Goal: Transaction & Acquisition: Register for event/course

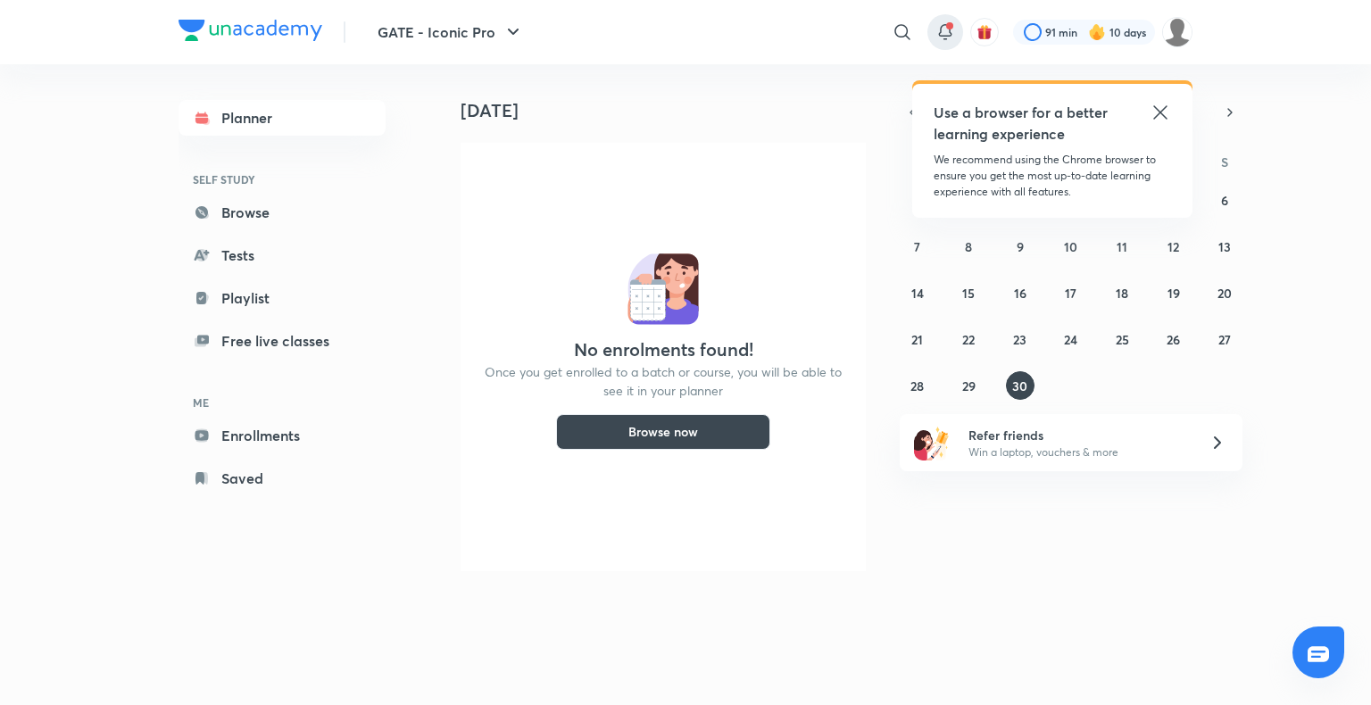
click at [952, 27] on icon at bounding box center [944, 31] width 21 height 21
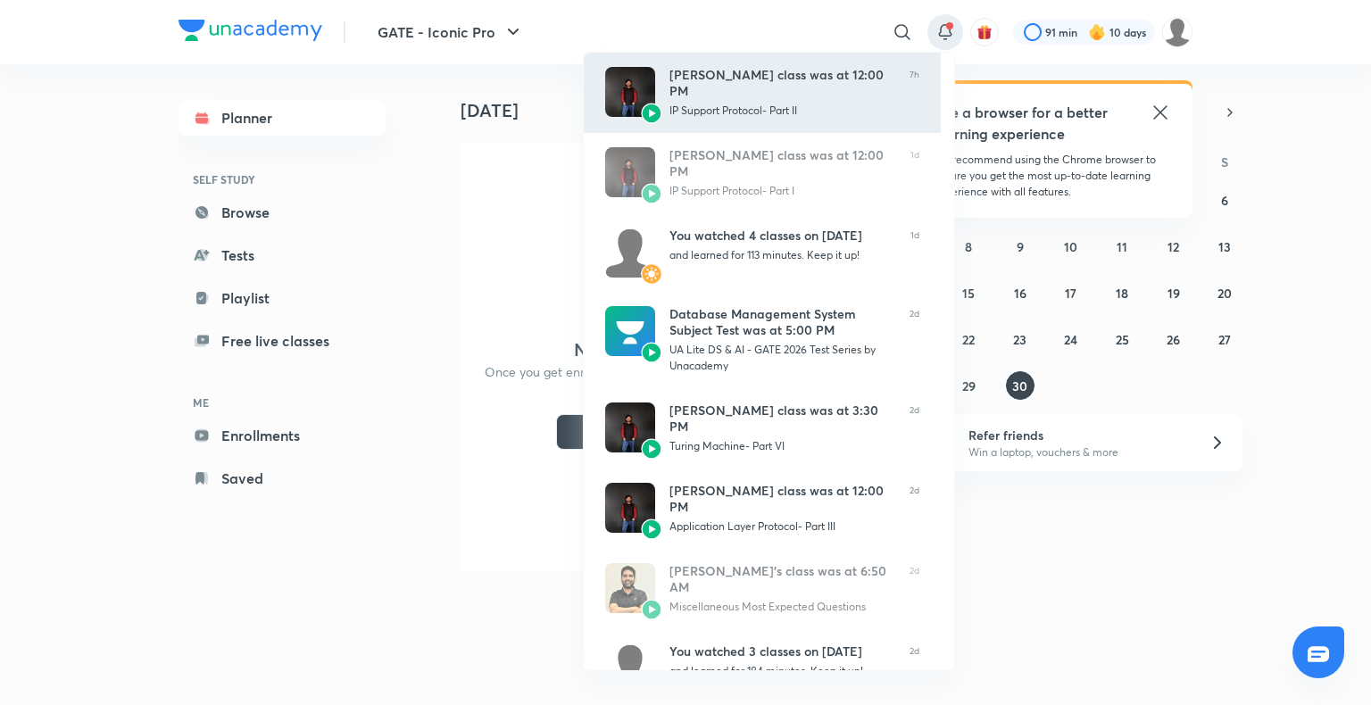
click at [836, 108] on div "Ankit Kumar’s class was at 12:00 PM IP Support Protocol- Part II" at bounding box center [782, 93] width 226 height 52
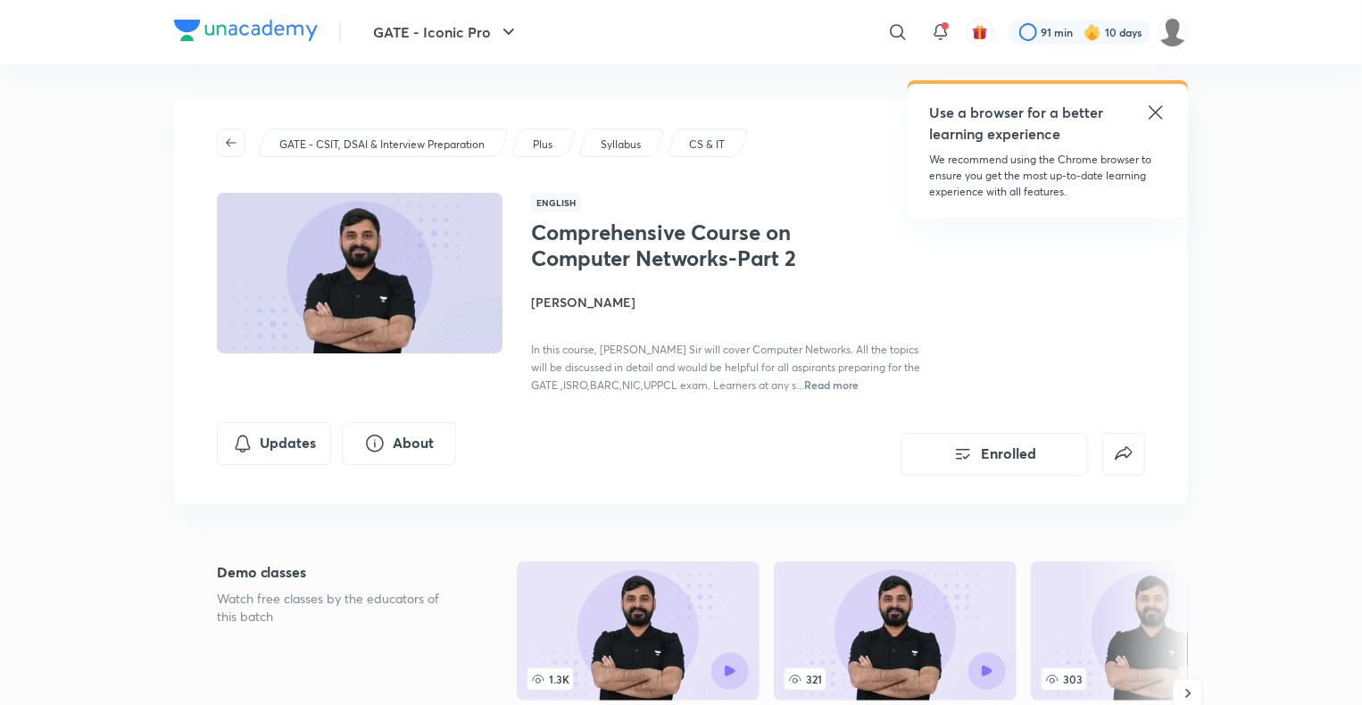
click at [1148, 113] on icon at bounding box center [1155, 112] width 21 height 21
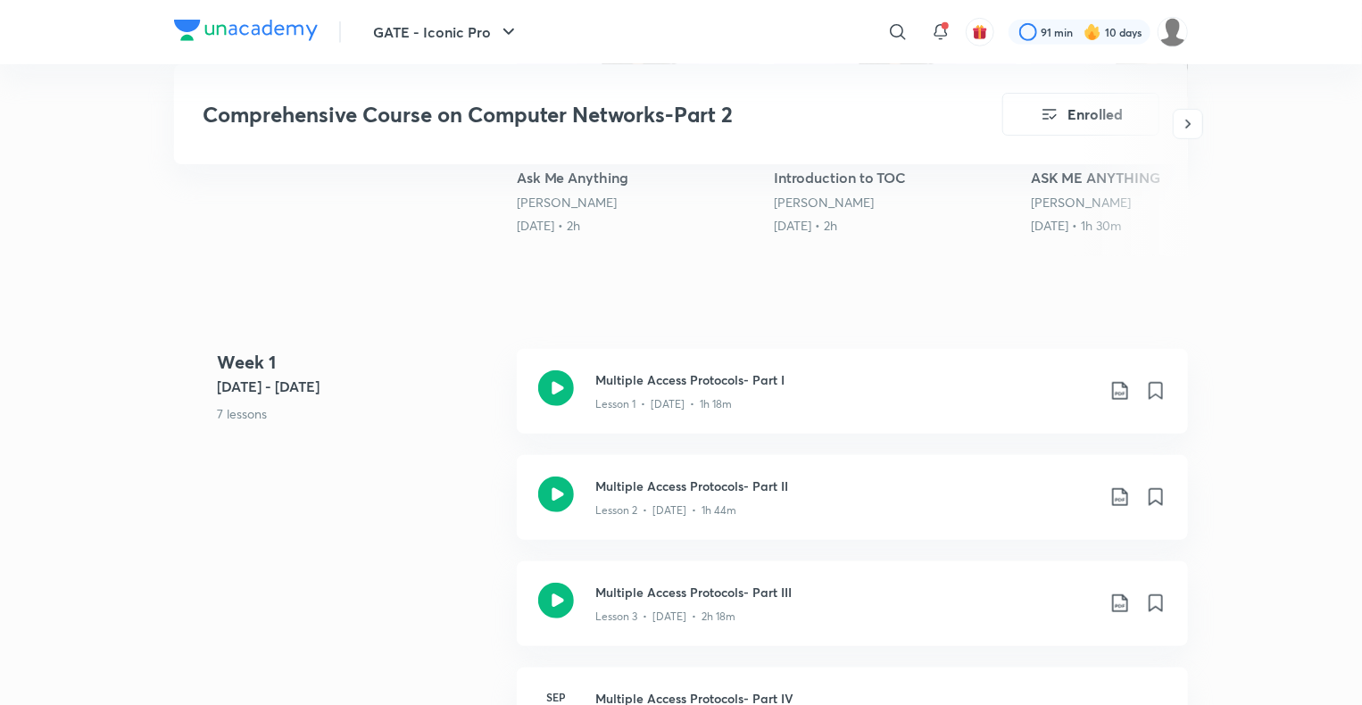
scroll to position [650, 0]
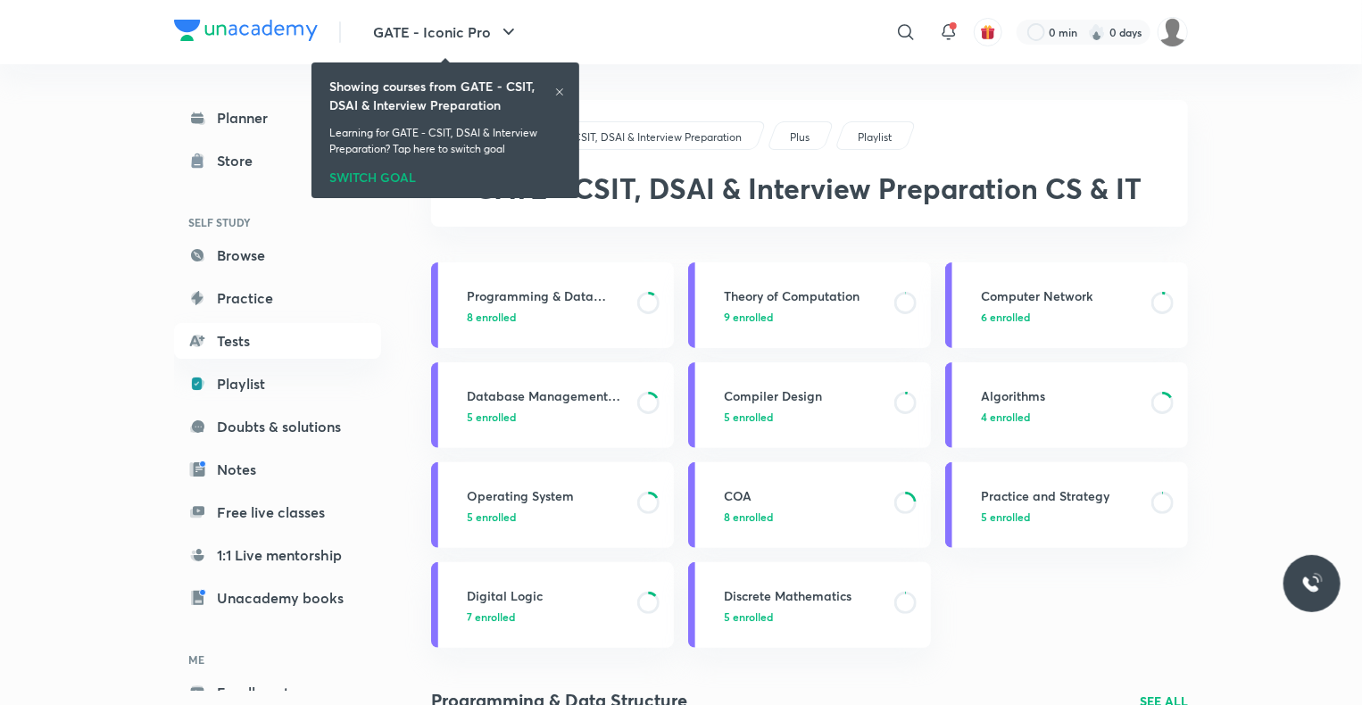
click at [564, 86] on div "Showing courses from GATE - CSIT, DSAI & Interview Preparation Learning for GAT…" at bounding box center [445, 130] width 253 height 128
click at [562, 87] on icon at bounding box center [559, 92] width 11 height 11
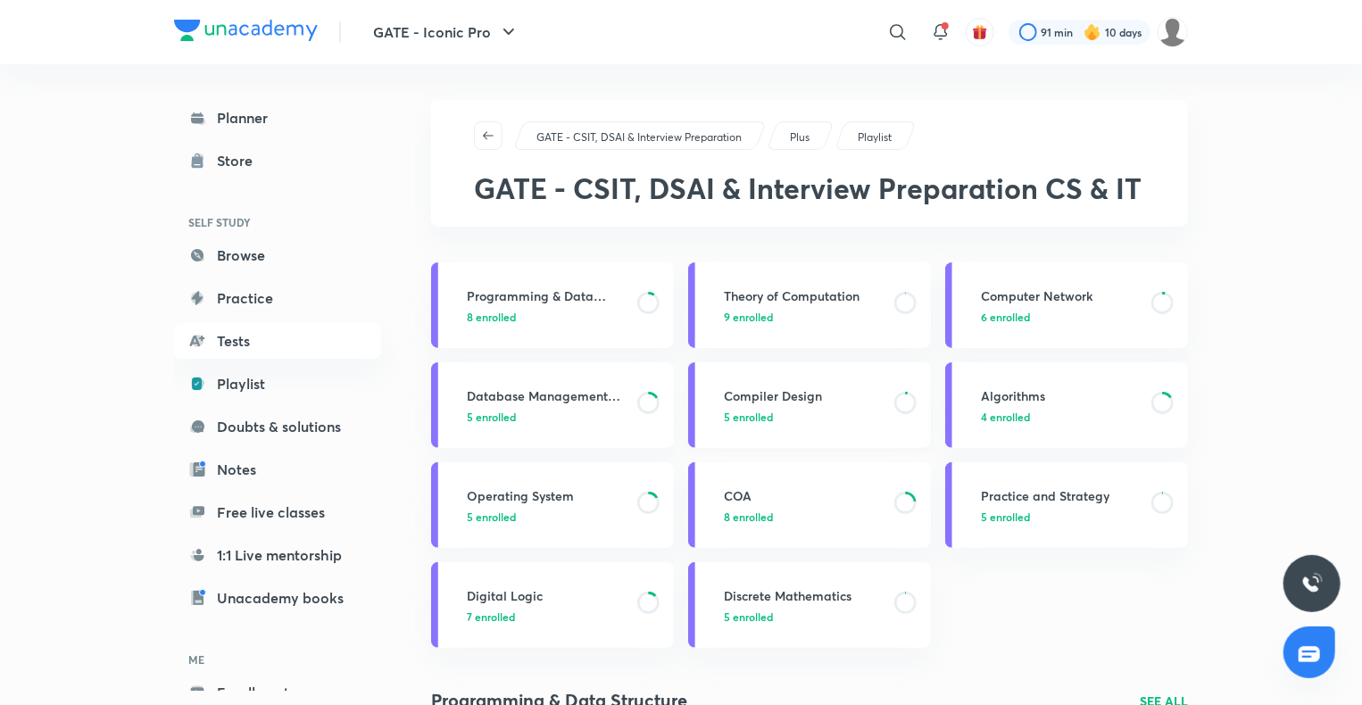
click at [779, 390] on h3 "Compiler Design" at bounding box center [804, 395] width 160 height 19
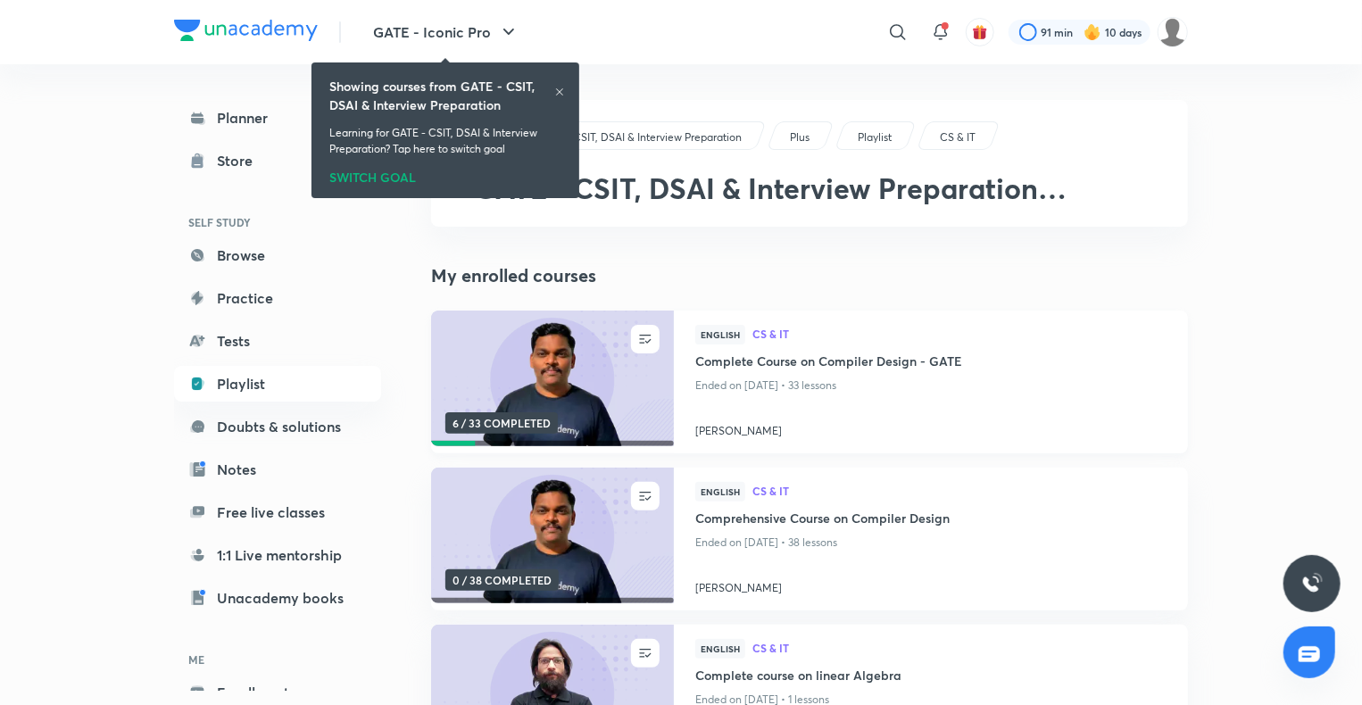
click at [820, 358] on h4 "Complete Course on Compiler Design - GATE" at bounding box center [930, 363] width 471 height 22
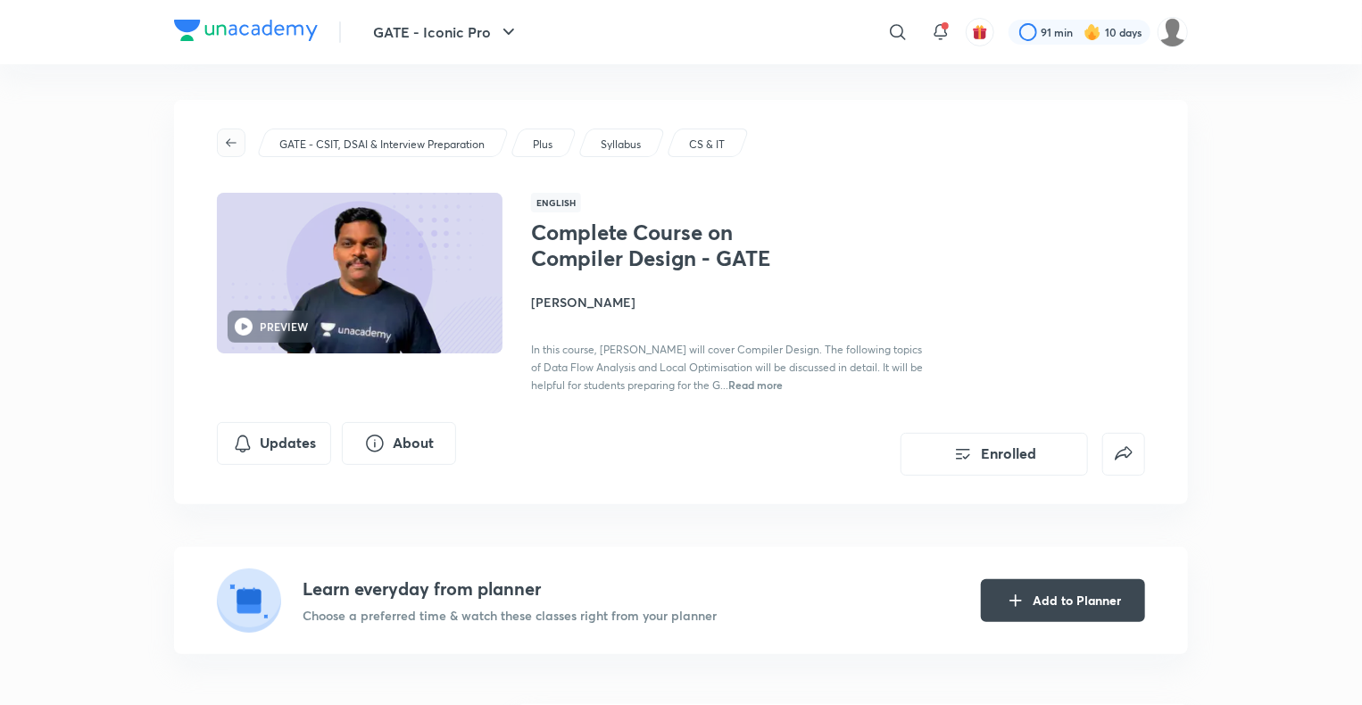
click at [228, 142] on icon "button" at bounding box center [231, 142] width 11 height 8
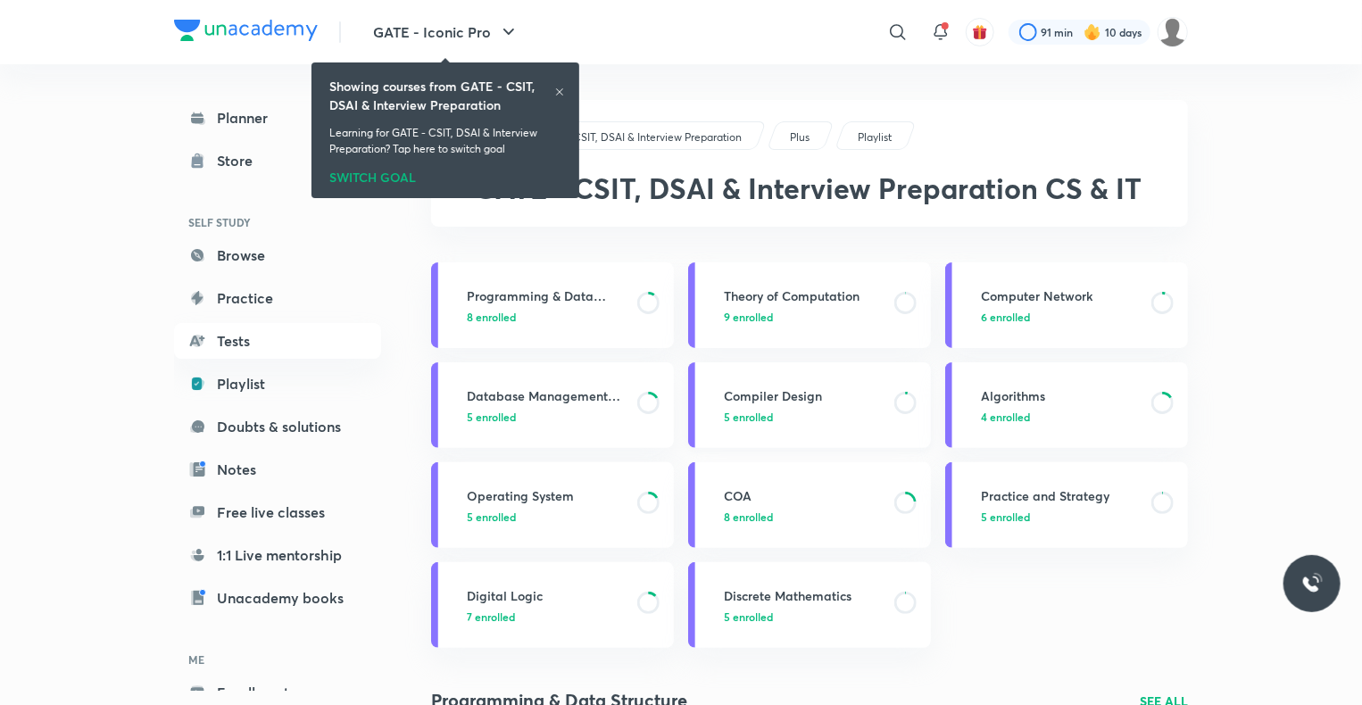
click at [760, 392] on h3 "Compiler Design" at bounding box center [804, 395] width 160 height 19
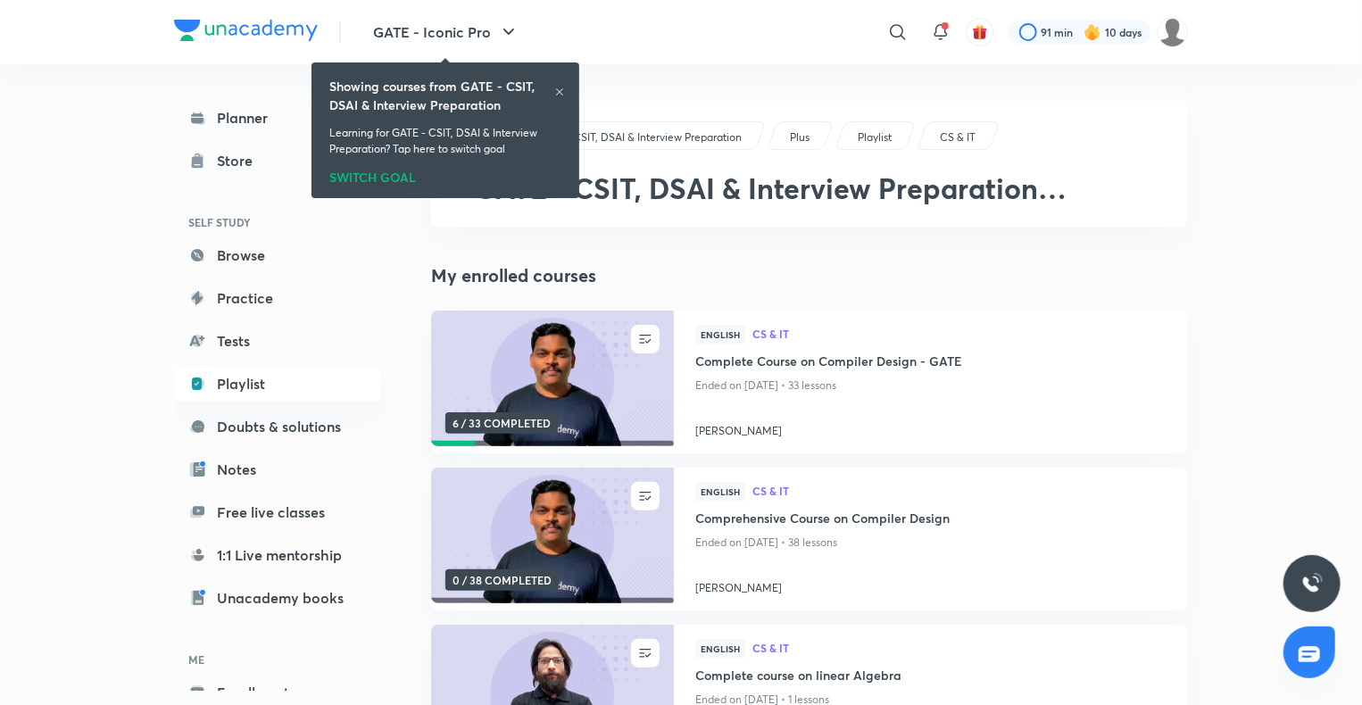
click at [559, 95] on icon at bounding box center [559, 92] width 11 height 11
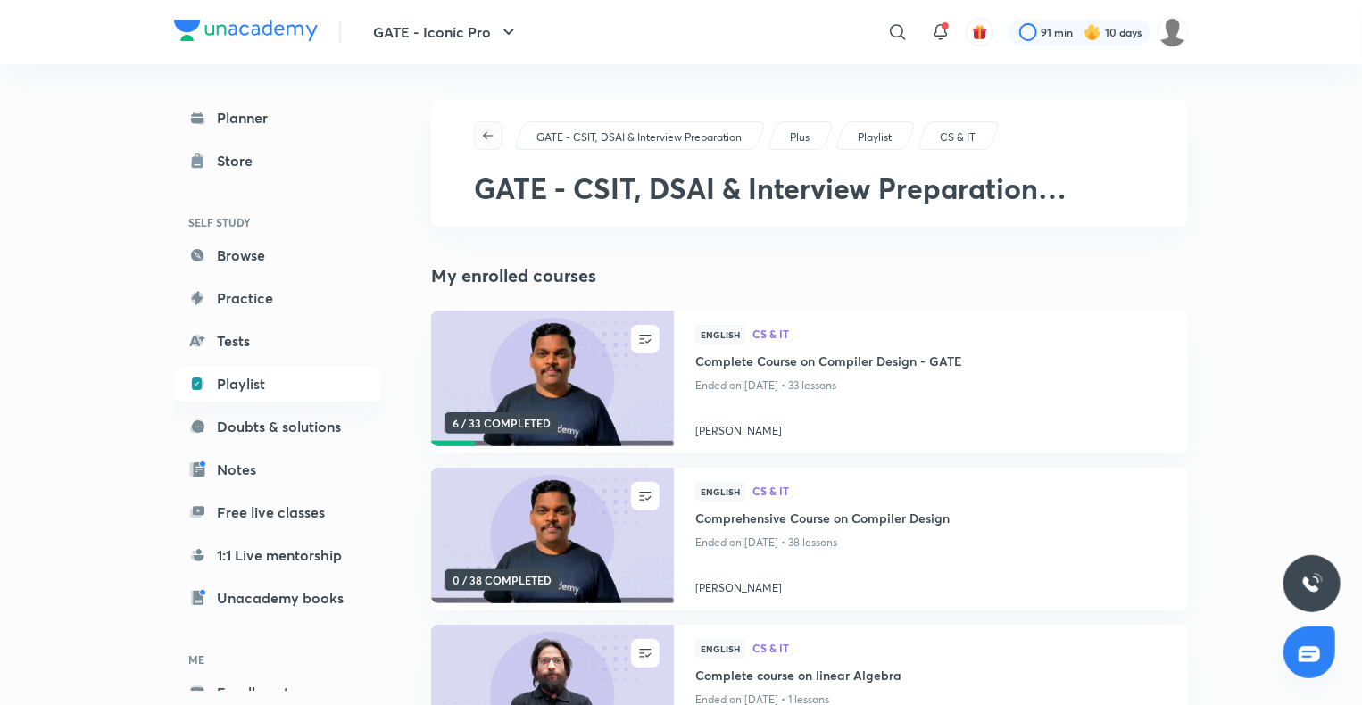
click at [494, 134] on icon "button" at bounding box center [488, 135] width 14 height 14
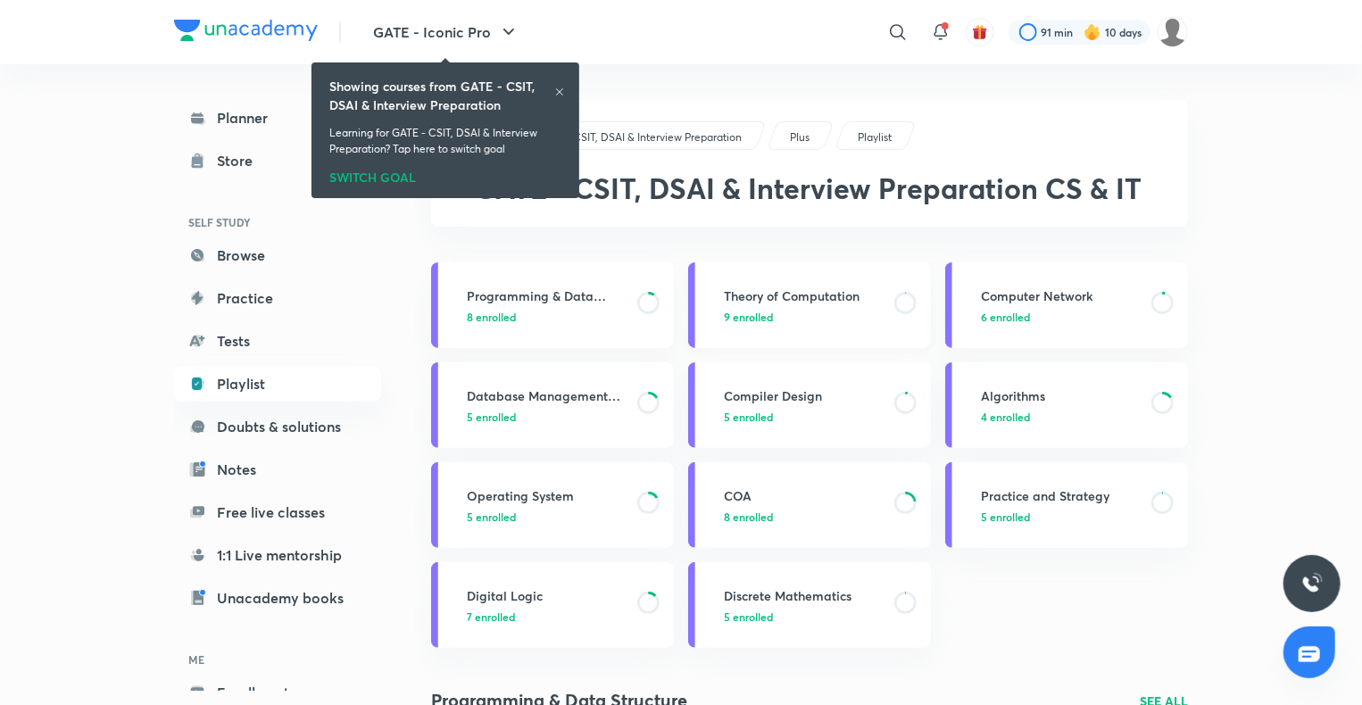
click at [835, 288] on h3 "Theory of Computation" at bounding box center [804, 295] width 160 height 19
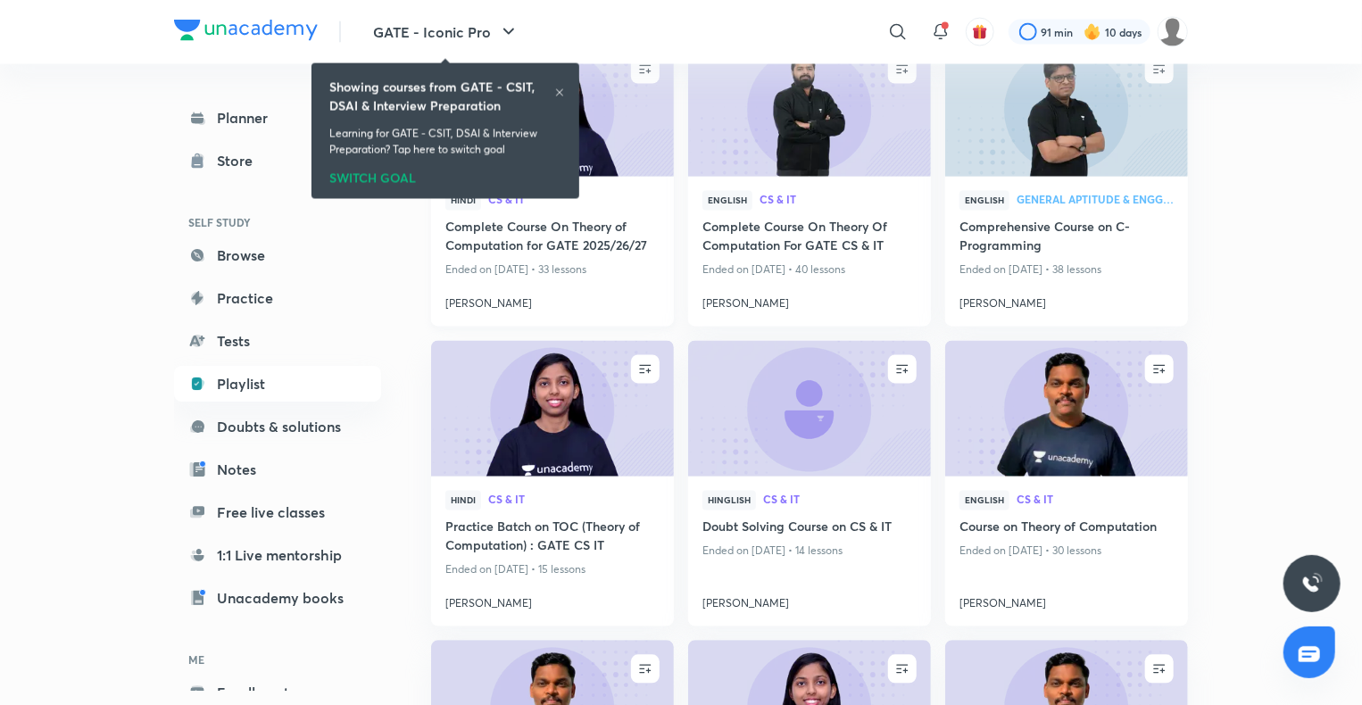
scroll to position [1580, 0]
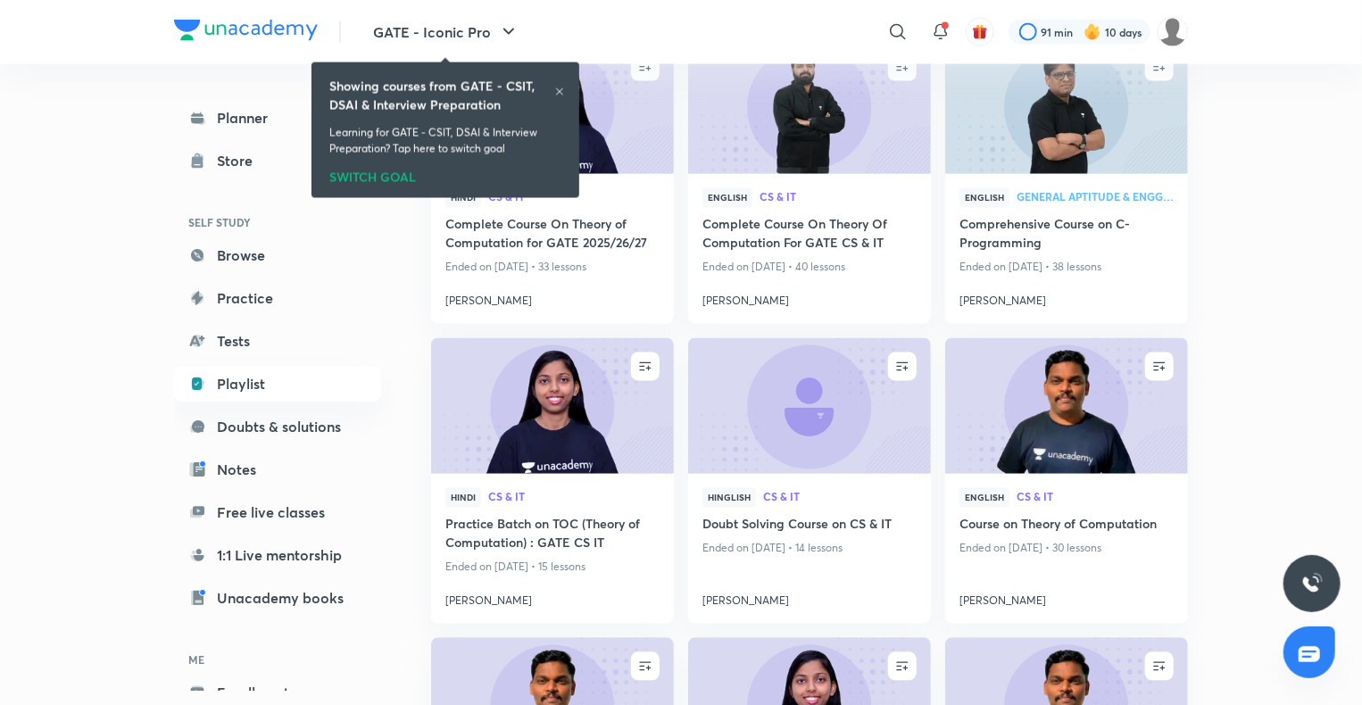
click at [557, 88] on icon at bounding box center [559, 92] width 11 height 11
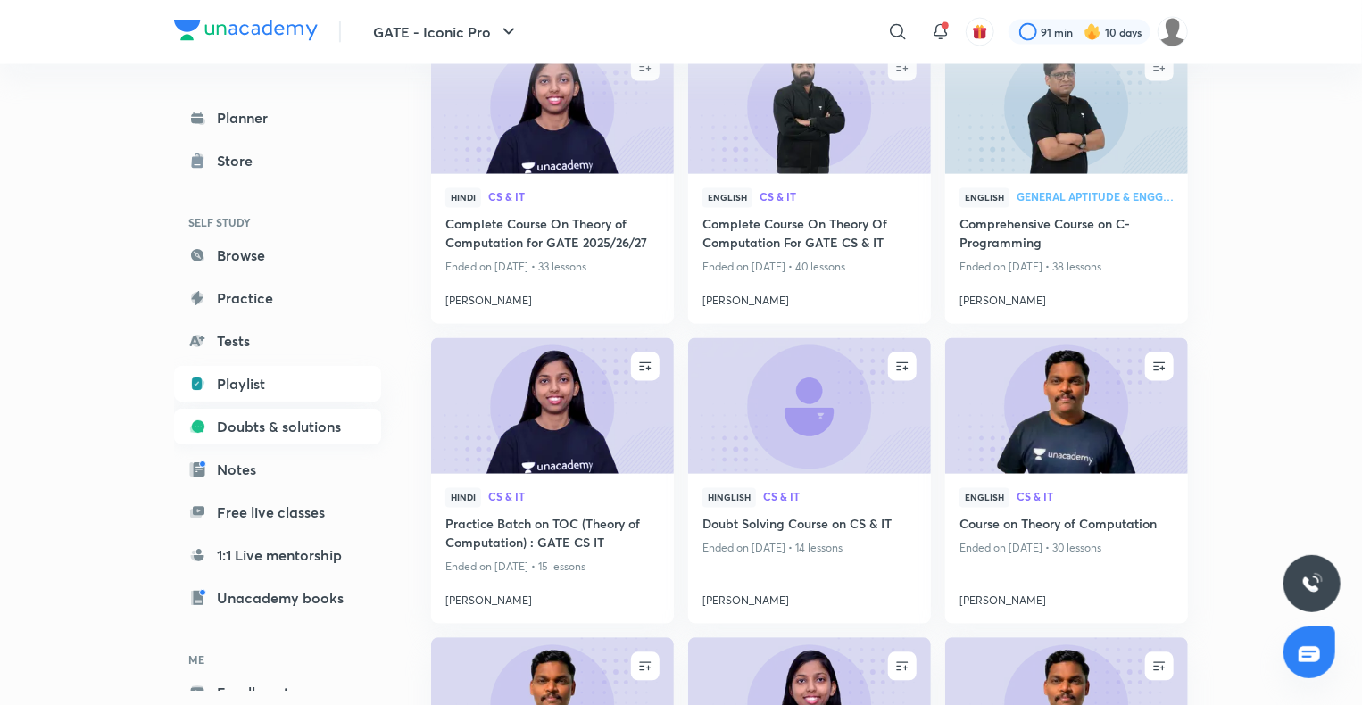
scroll to position [97, 0]
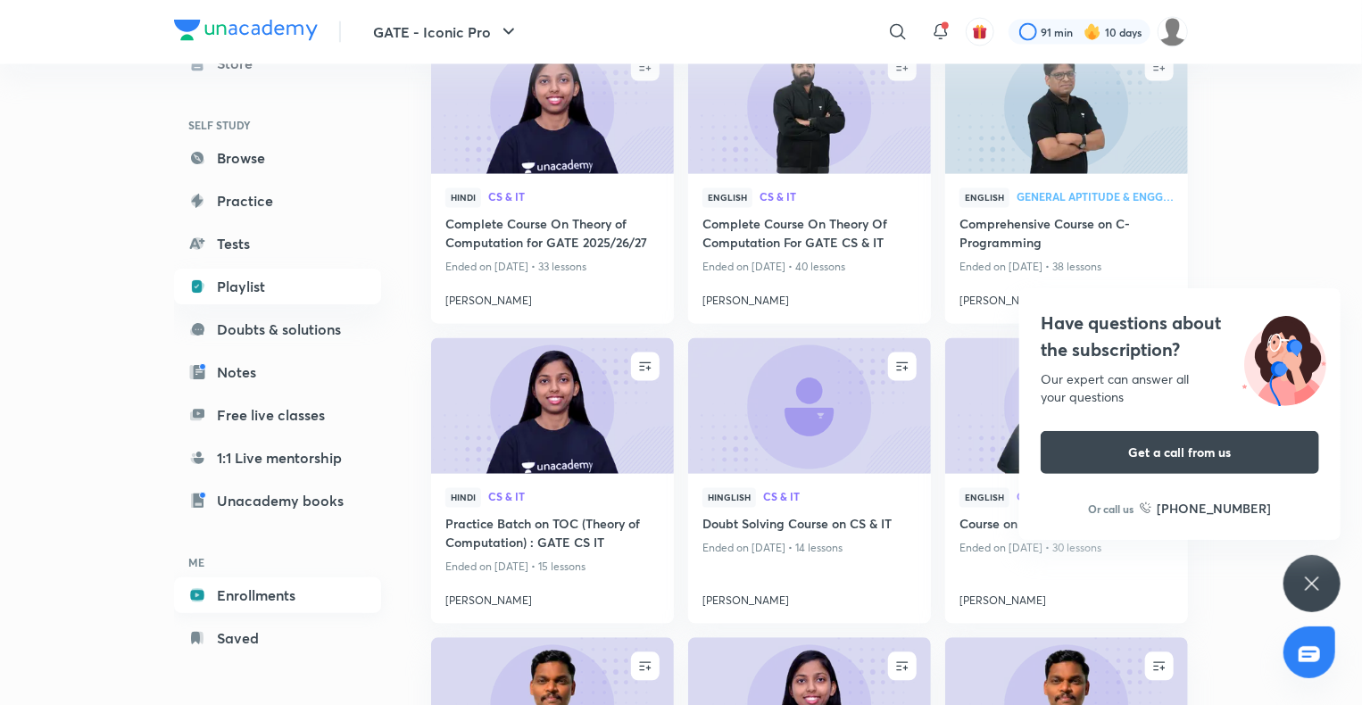
click at [267, 603] on link "Enrollments" at bounding box center [277, 595] width 207 height 36
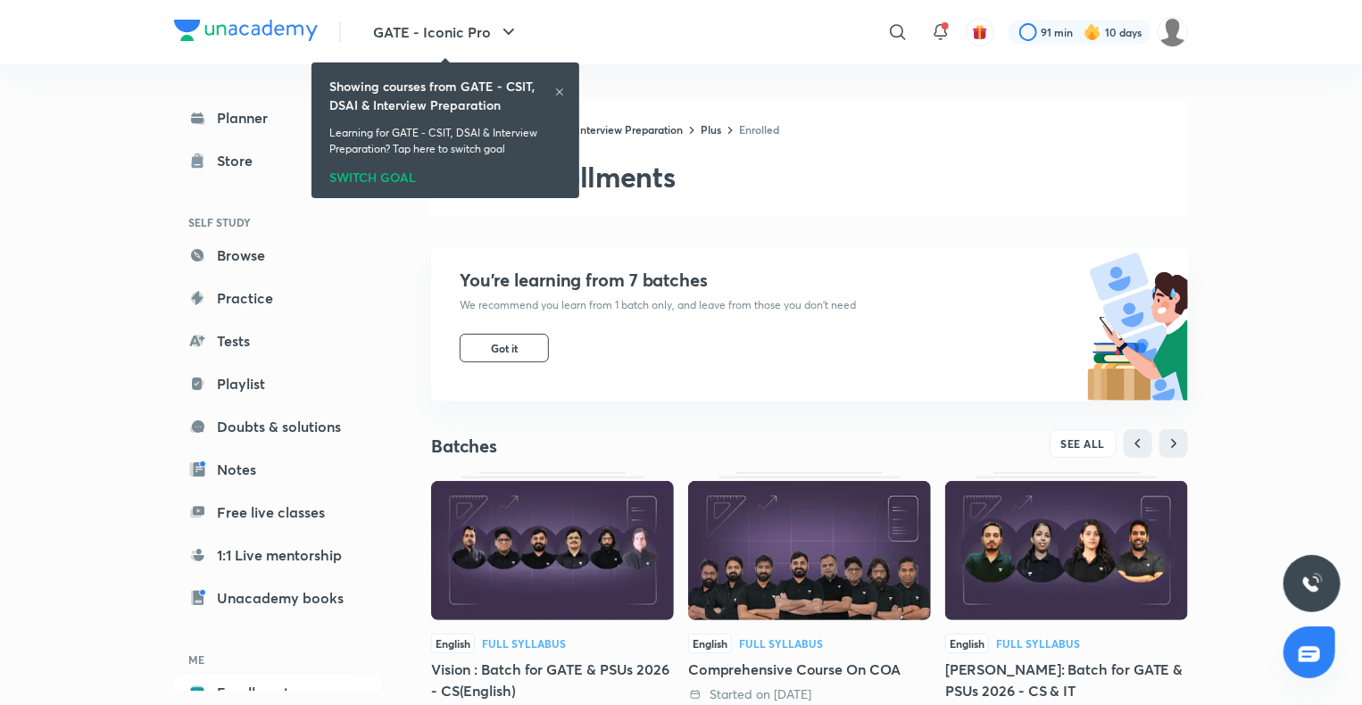
click at [557, 93] on icon at bounding box center [559, 92] width 11 height 11
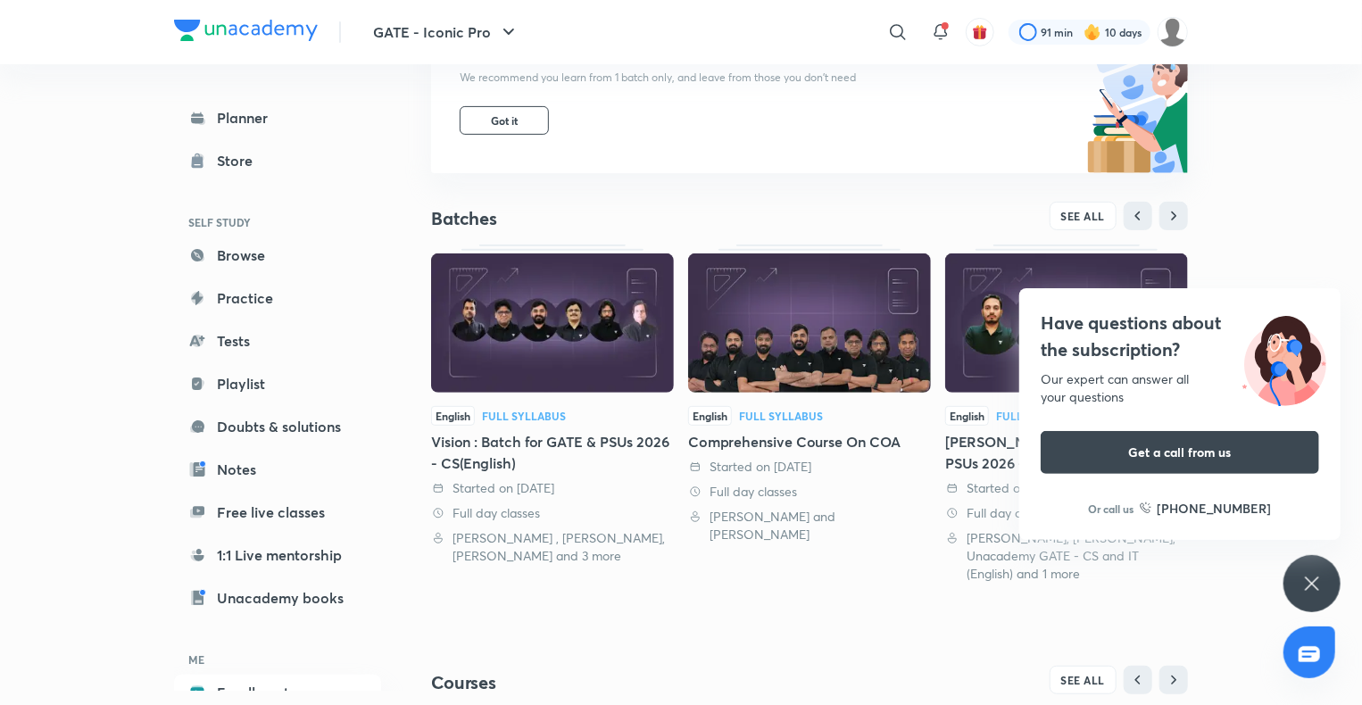
scroll to position [239, 0]
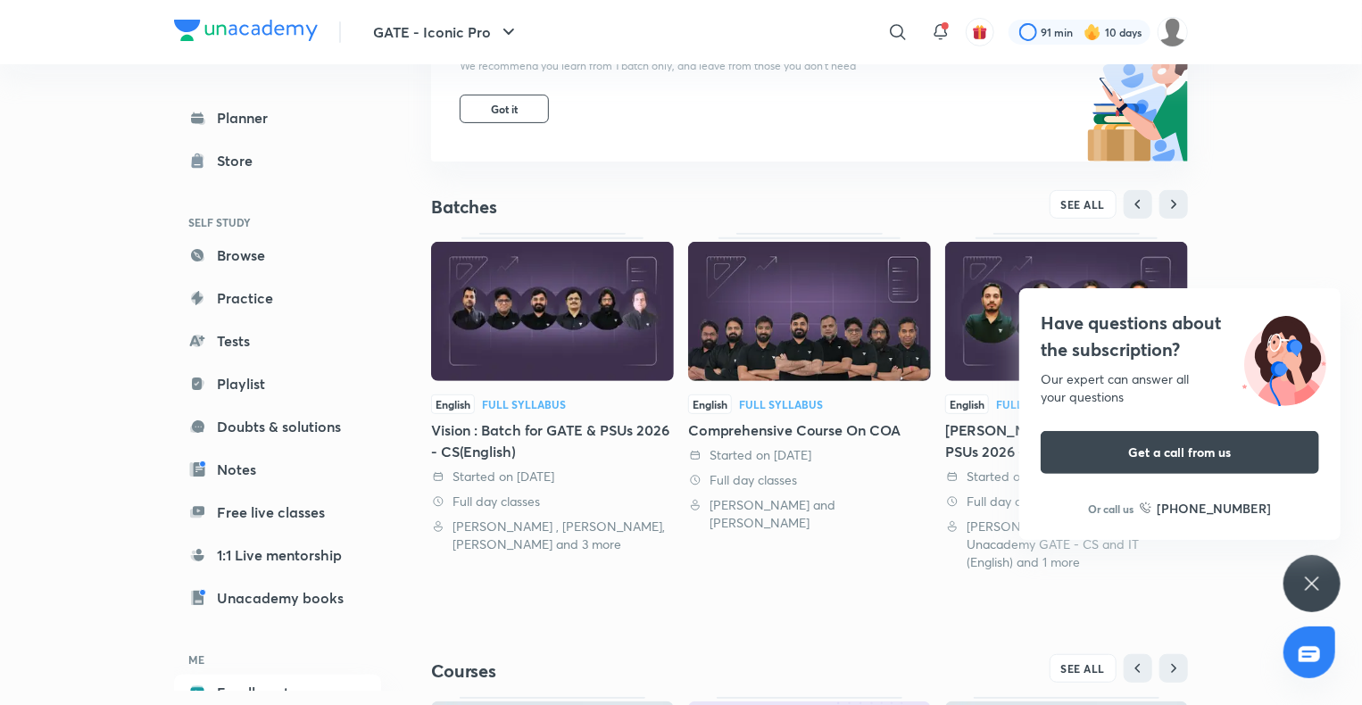
click at [1310, 586] on icon at bounding box center [1311, 582] width 13 height 13
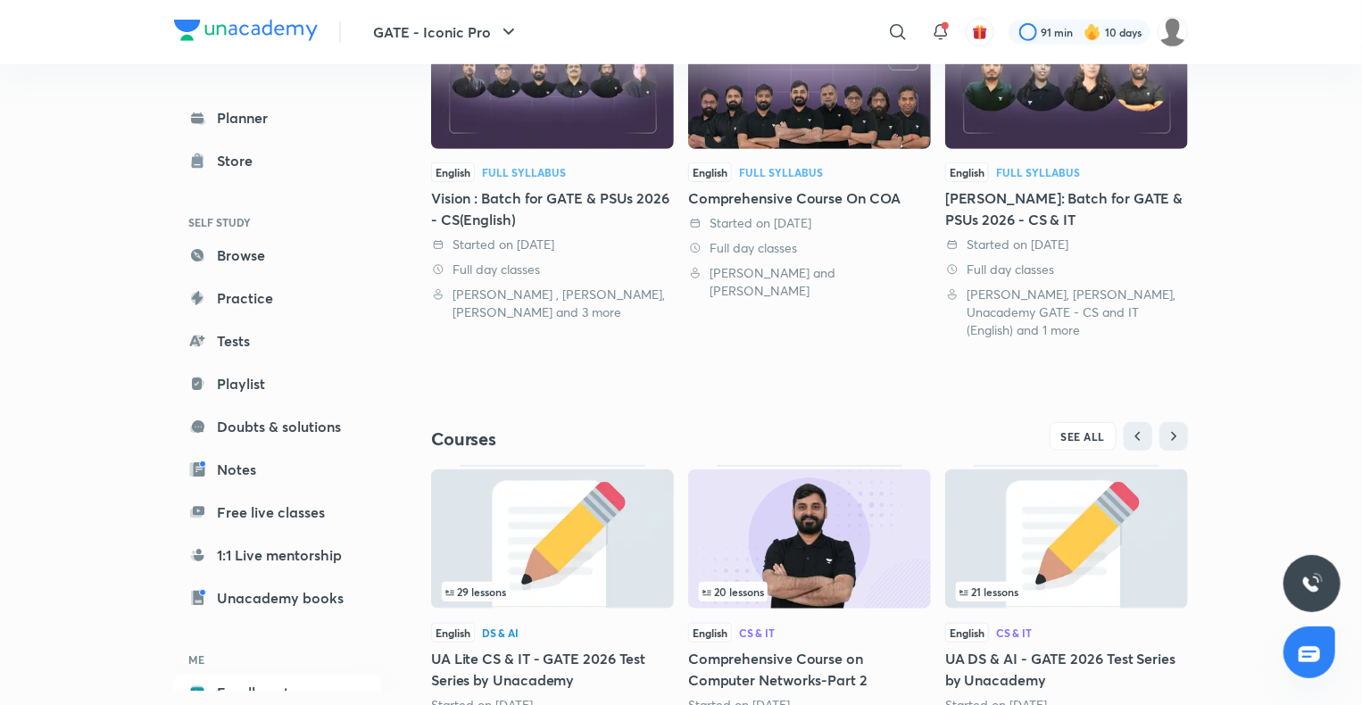
scroll to position [539, 0]
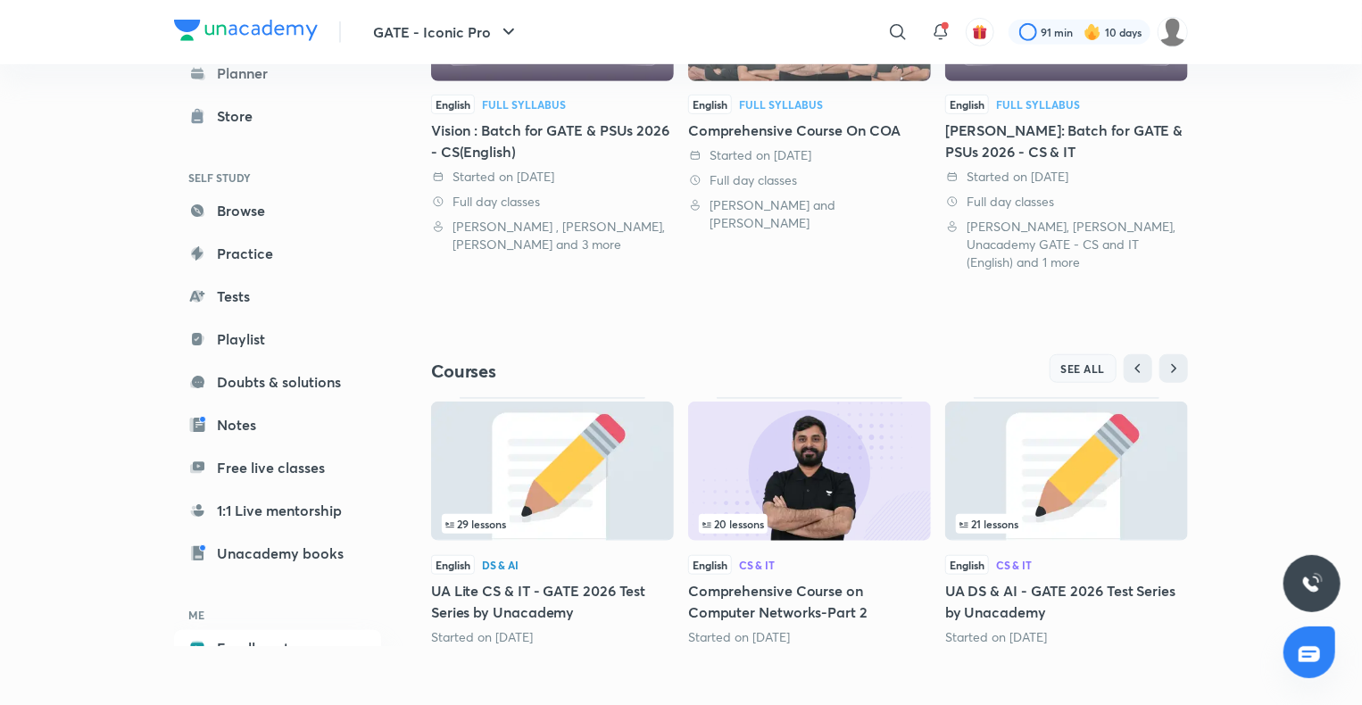
click at [1095, 366] on span "SEE ALL" at bounding box center [1083, 368] width 45 height 12
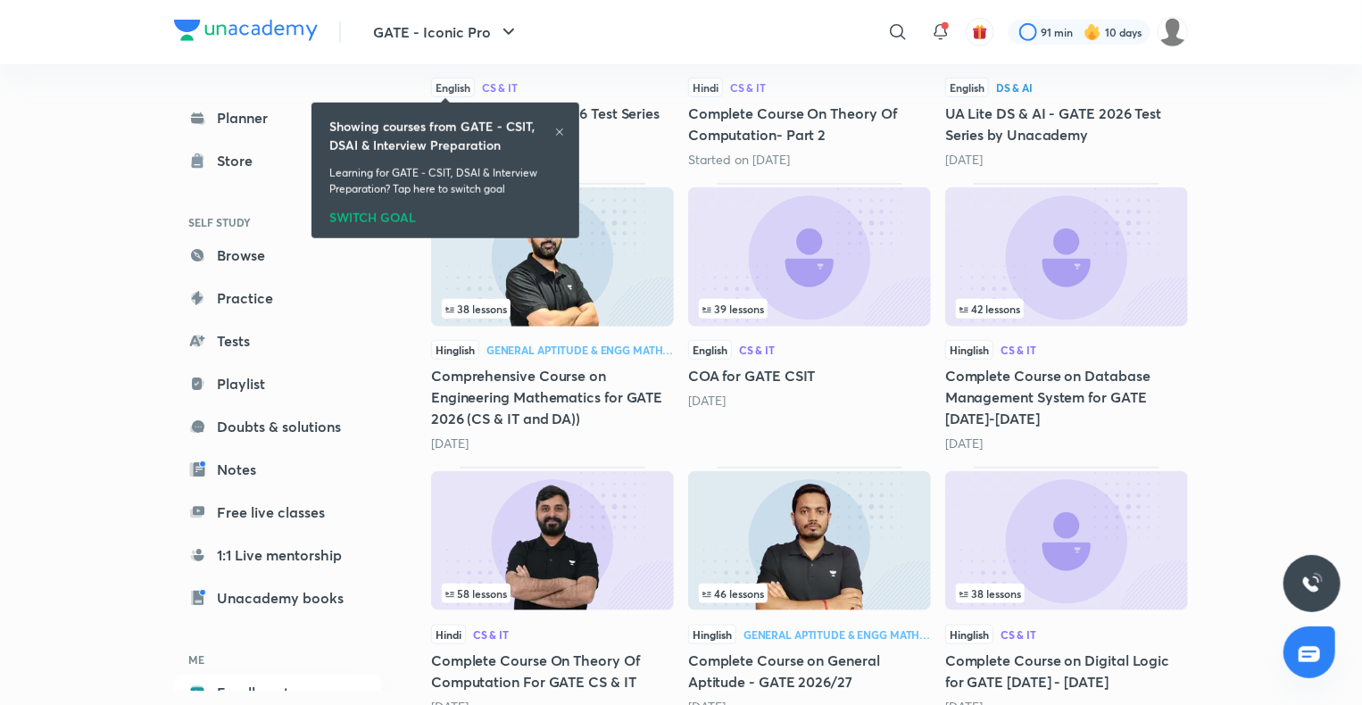
scroll to position [725, 0]
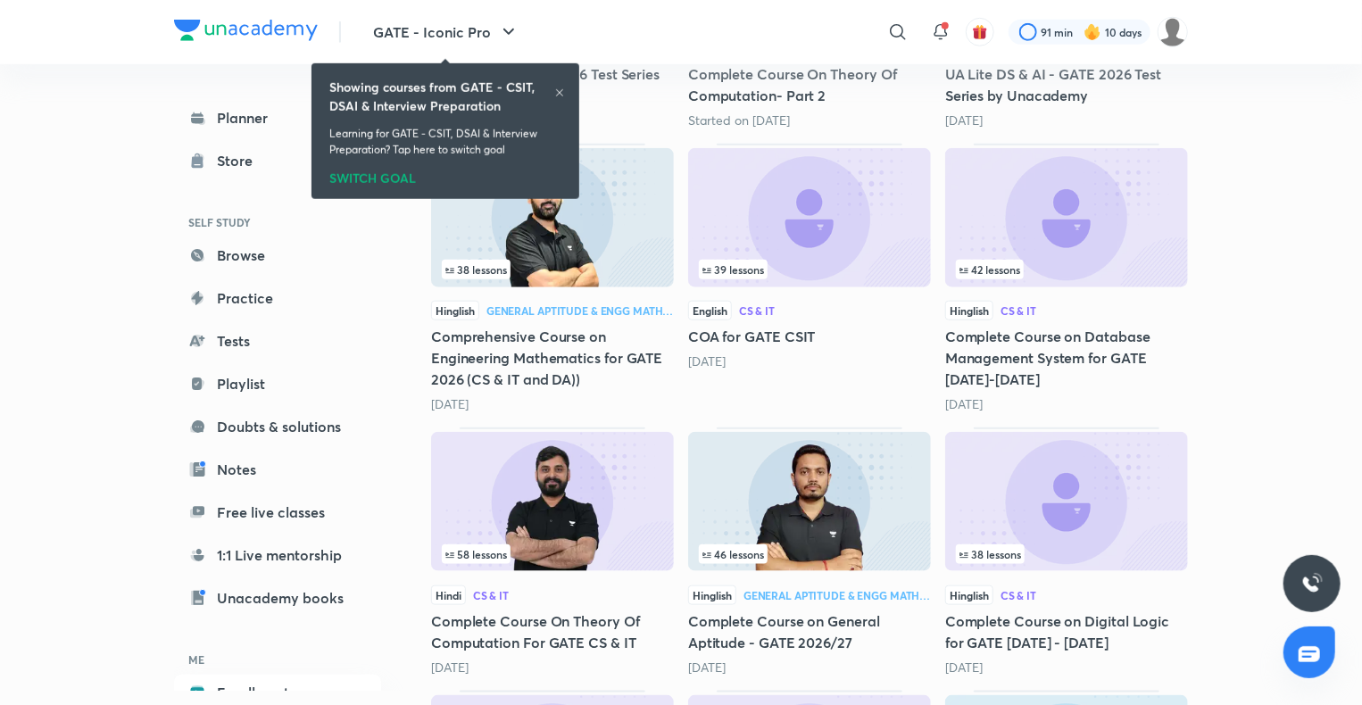
click at [944, 432] on div "29 lessons English DS & AI UA Lite CS & IT - GATE 2026 Test Series by Unacademy…" at bounding box center [809, 672] width 757 height 2108
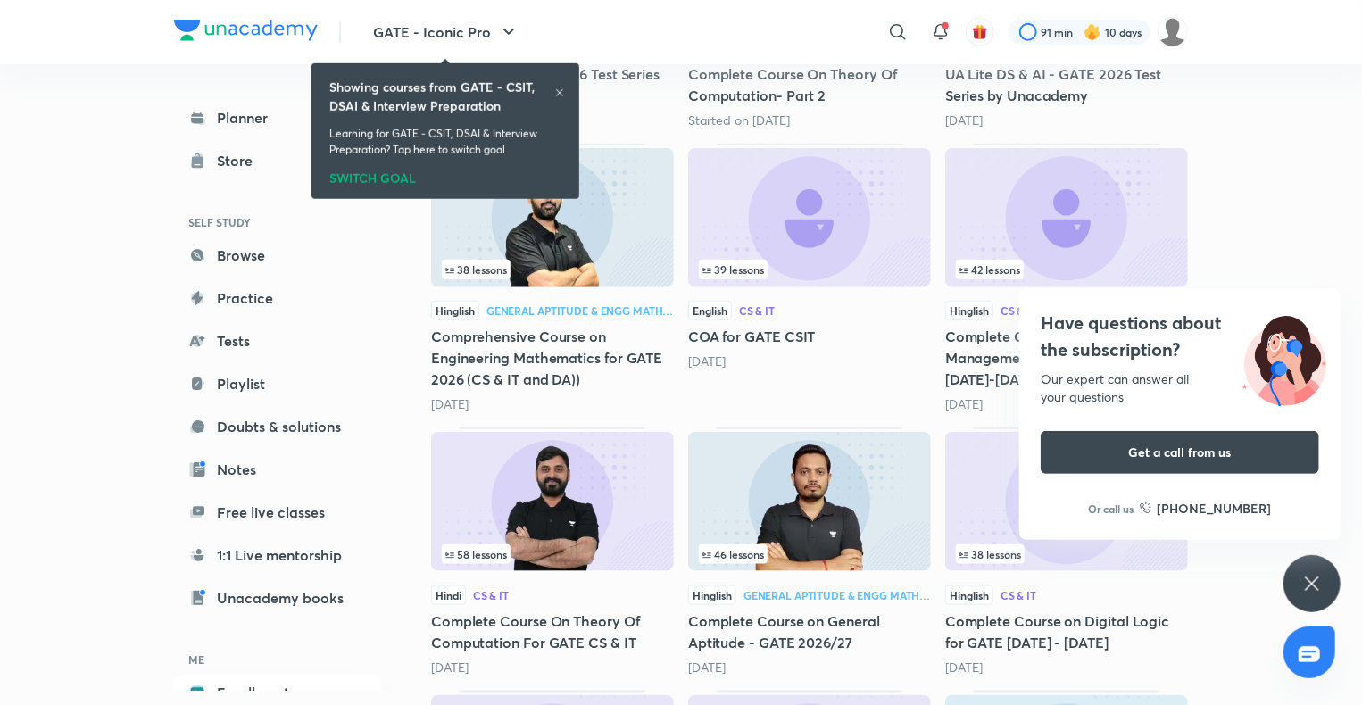
click at [1314, 580] on icon at bounding box center [1311, 582] width 13 height 13
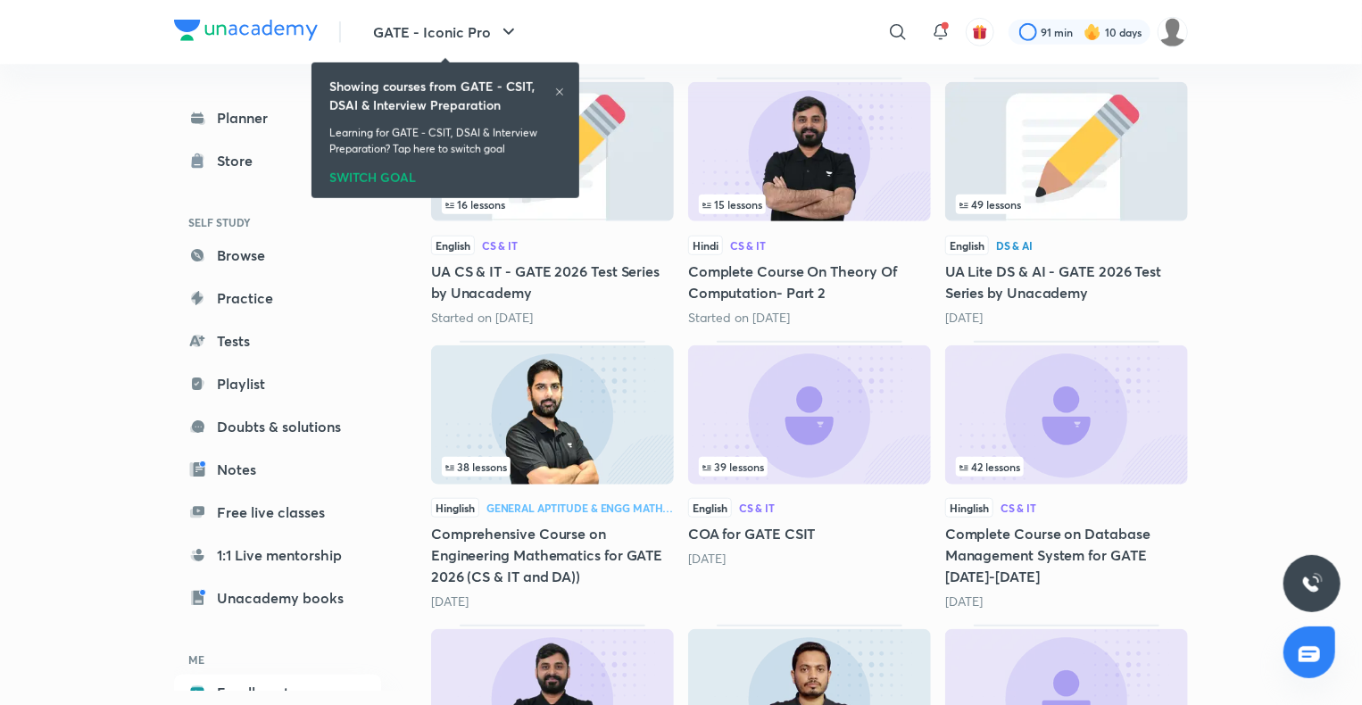
scroll to position [443, 0]
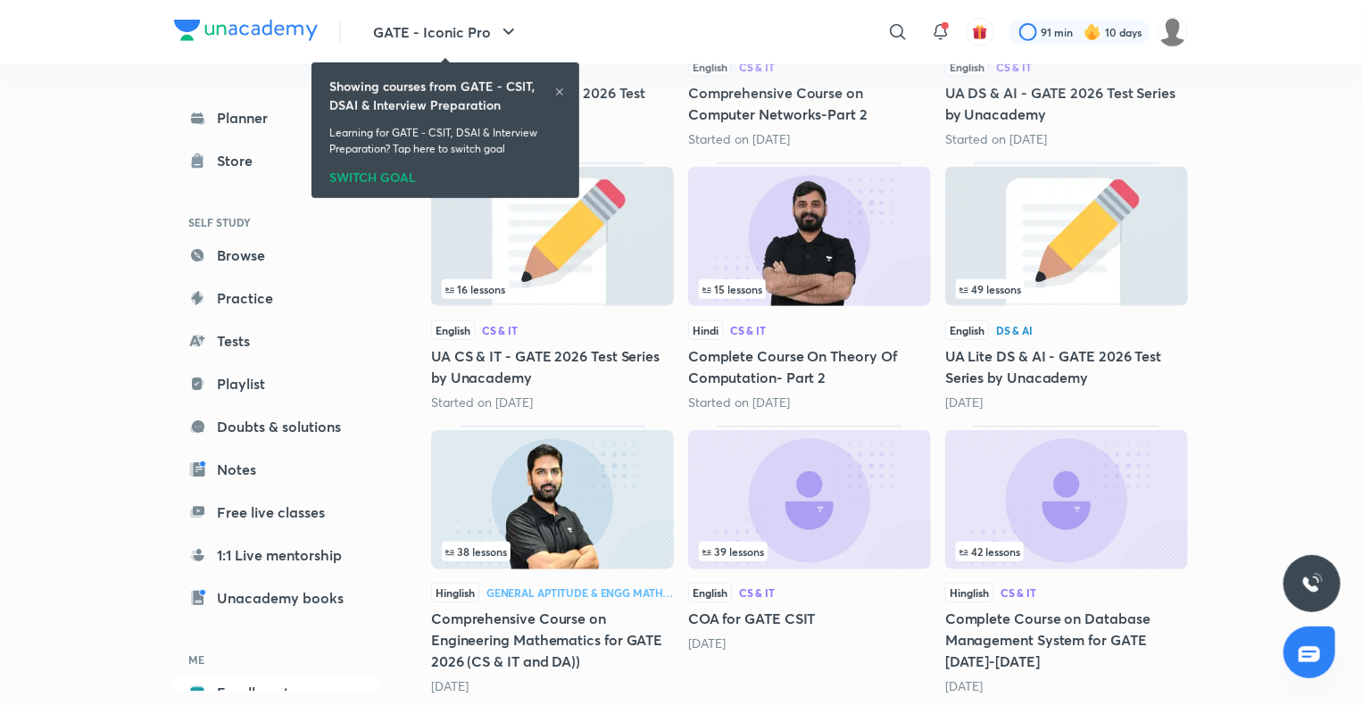
click at [559, 94] on icon at bounding box center [559, 92] width 11 height 11
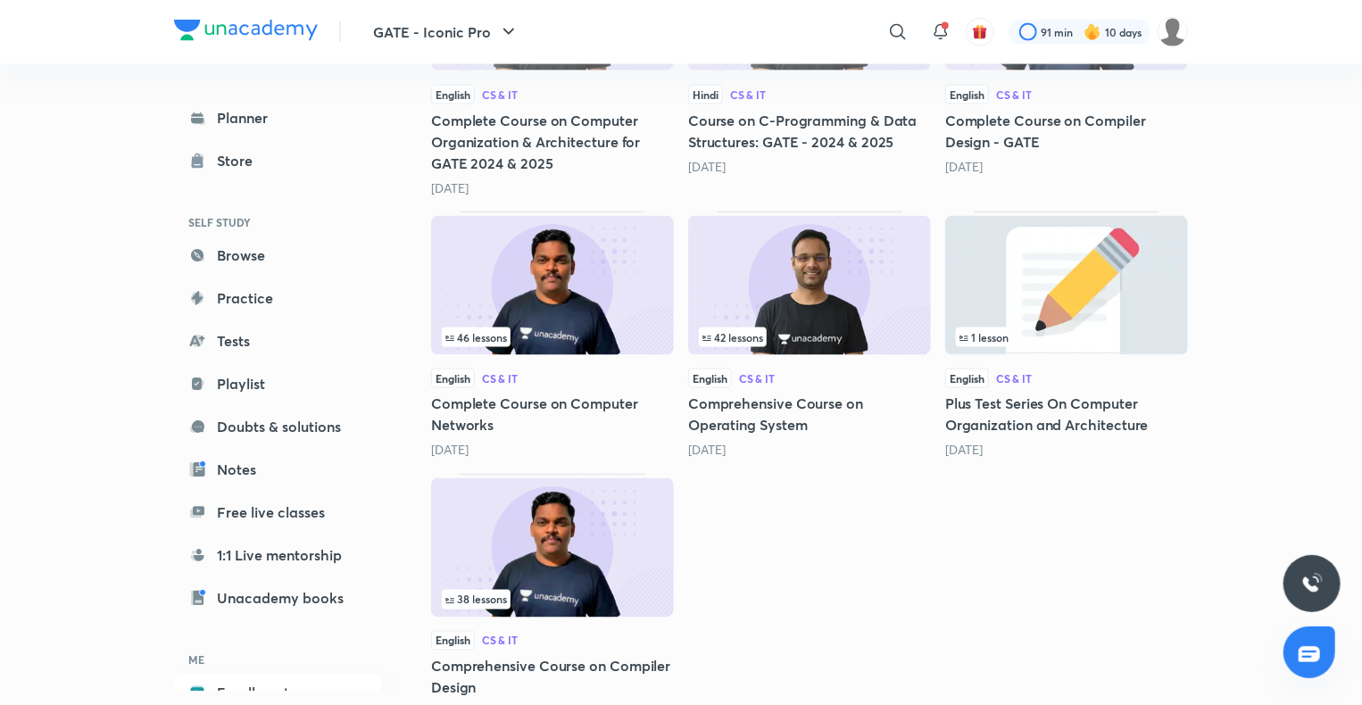
scroll to position [4742, 0]
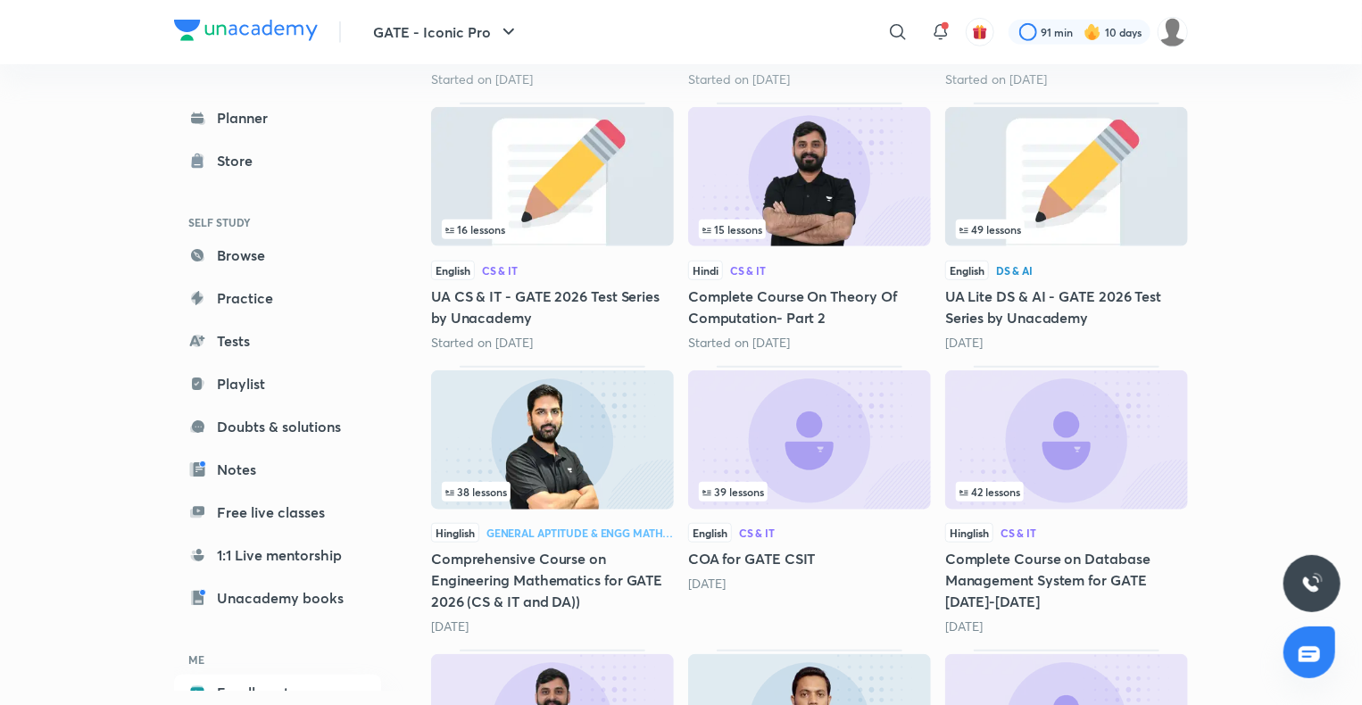
scroll to position [0, 0]
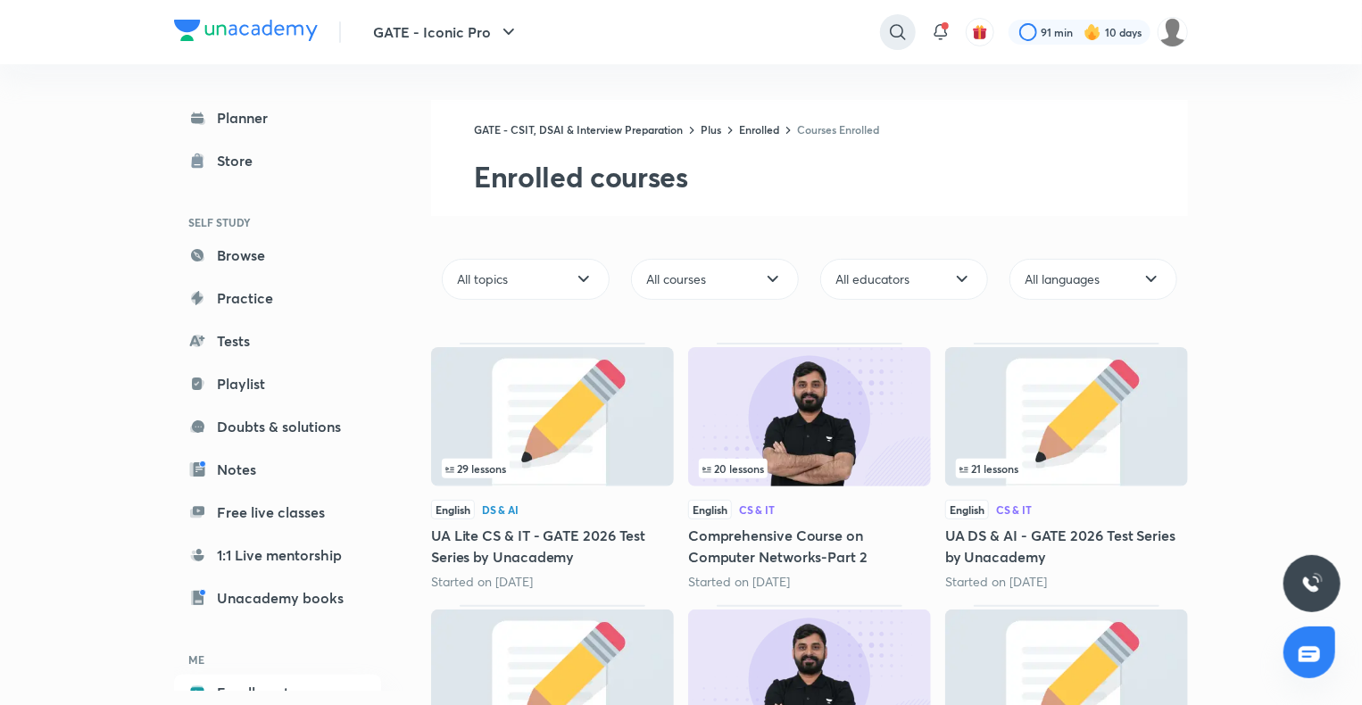
click at [896, 32] on icon at bounding box center [897, 31] width 21 height 21
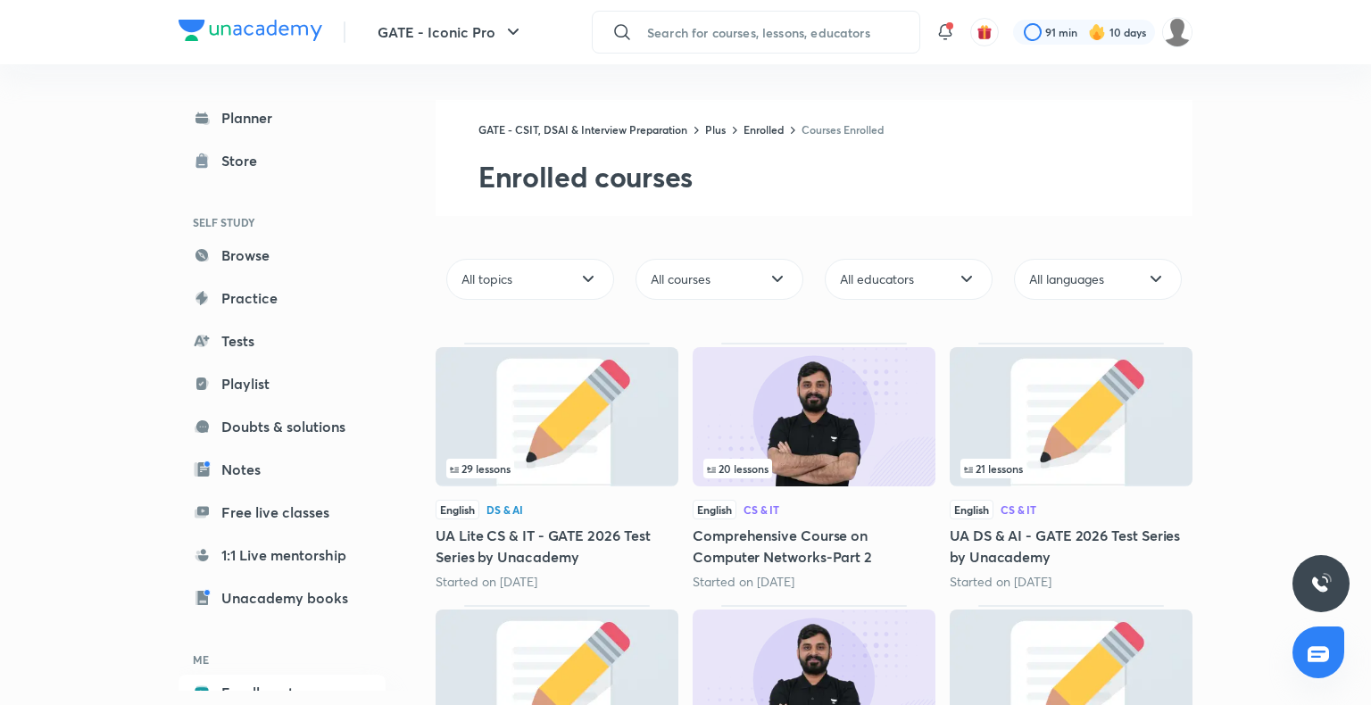
type input "t"
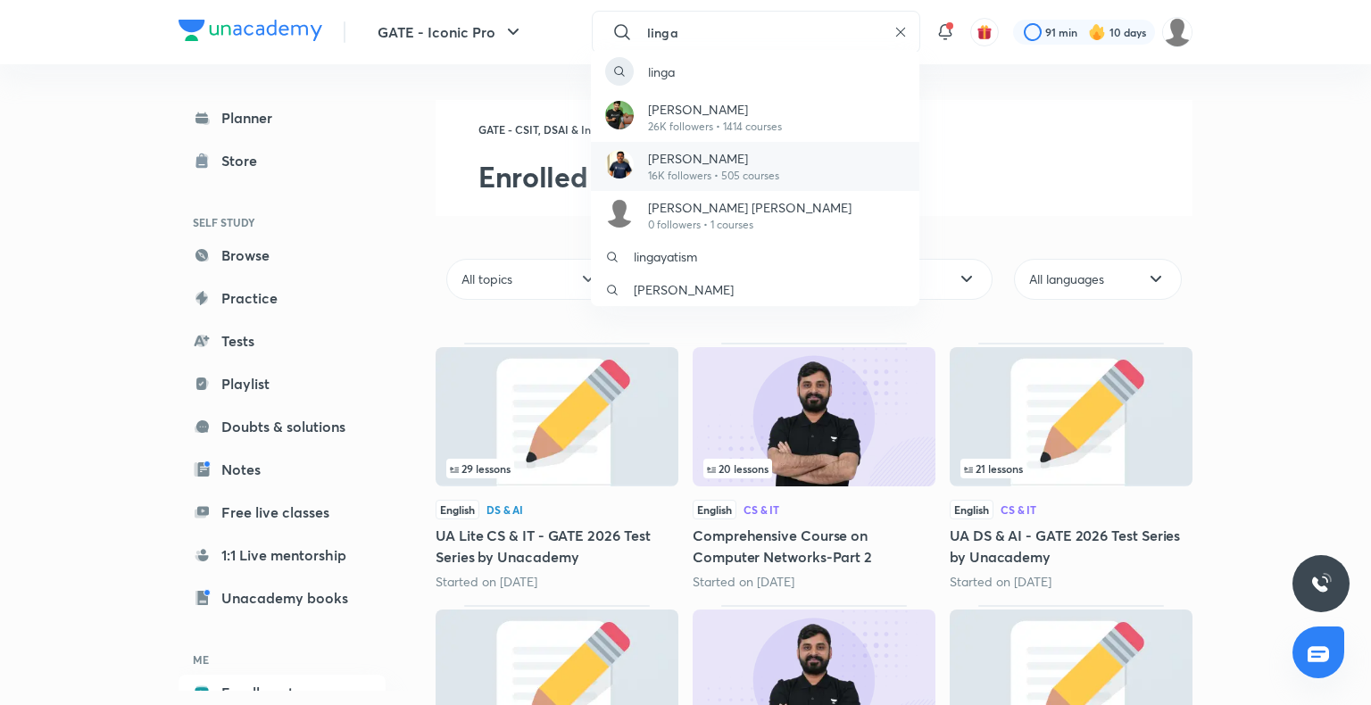
type input "linga"
click at [736, 162] on p "[PERSON_NAME]" at bounding box center [713, 158] width 131 height 19
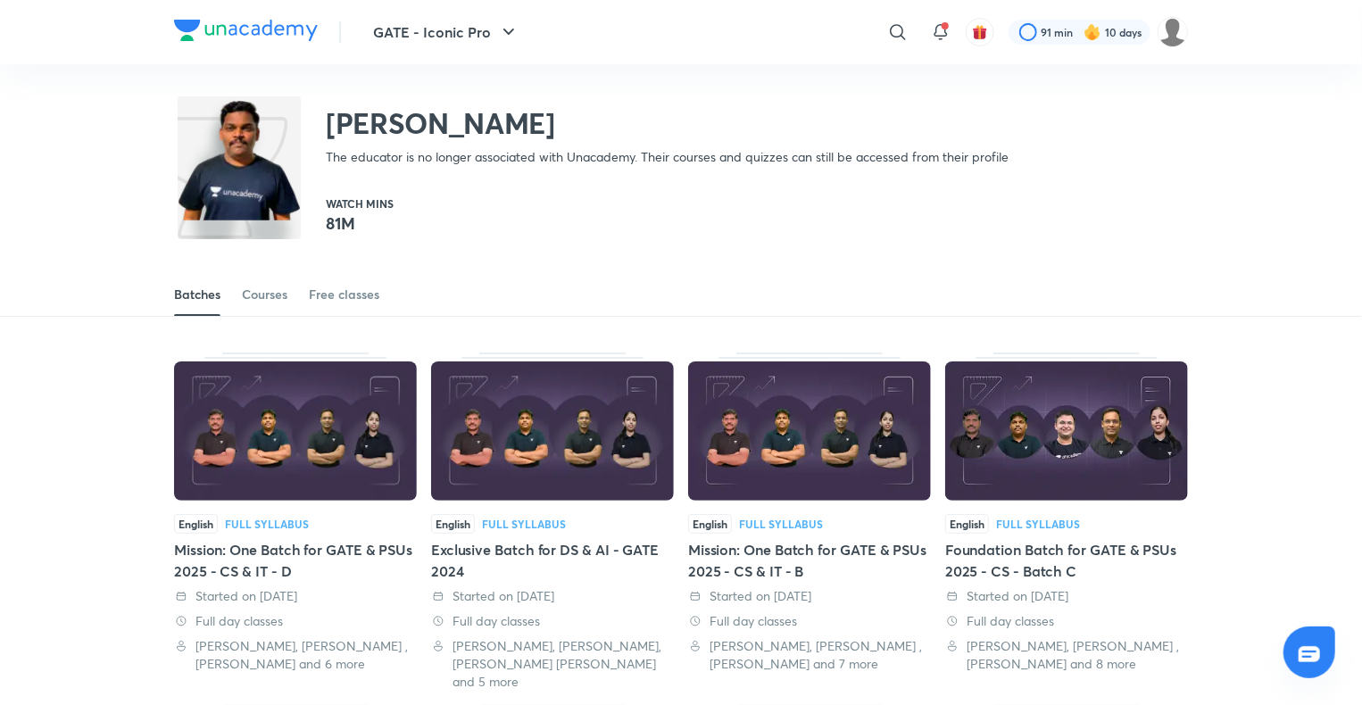
click at [289, 297] on div "Batches Courses Free classes" at bounding box center [681, 294] width 1014 height 43
click at [286, 297] on div "Courses" at bounding box center [265, 295] width 46 height 18
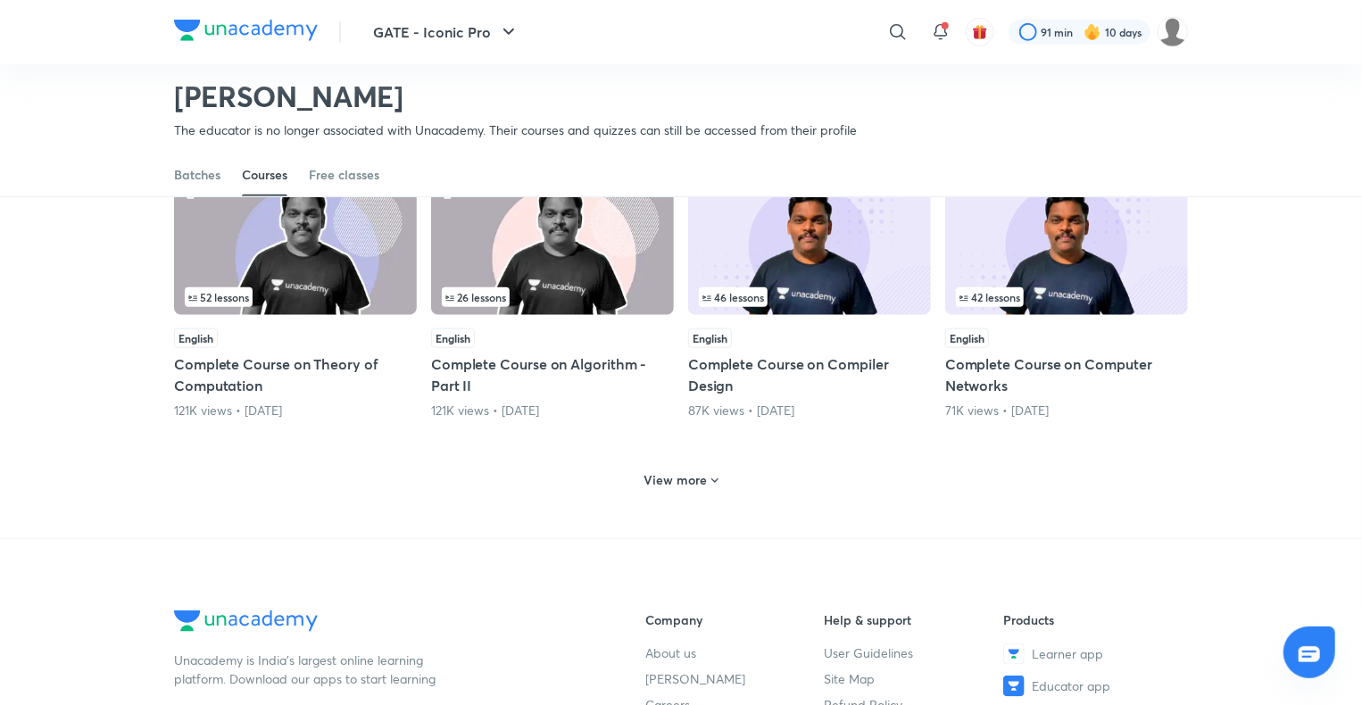
scroll to position [760, 0]
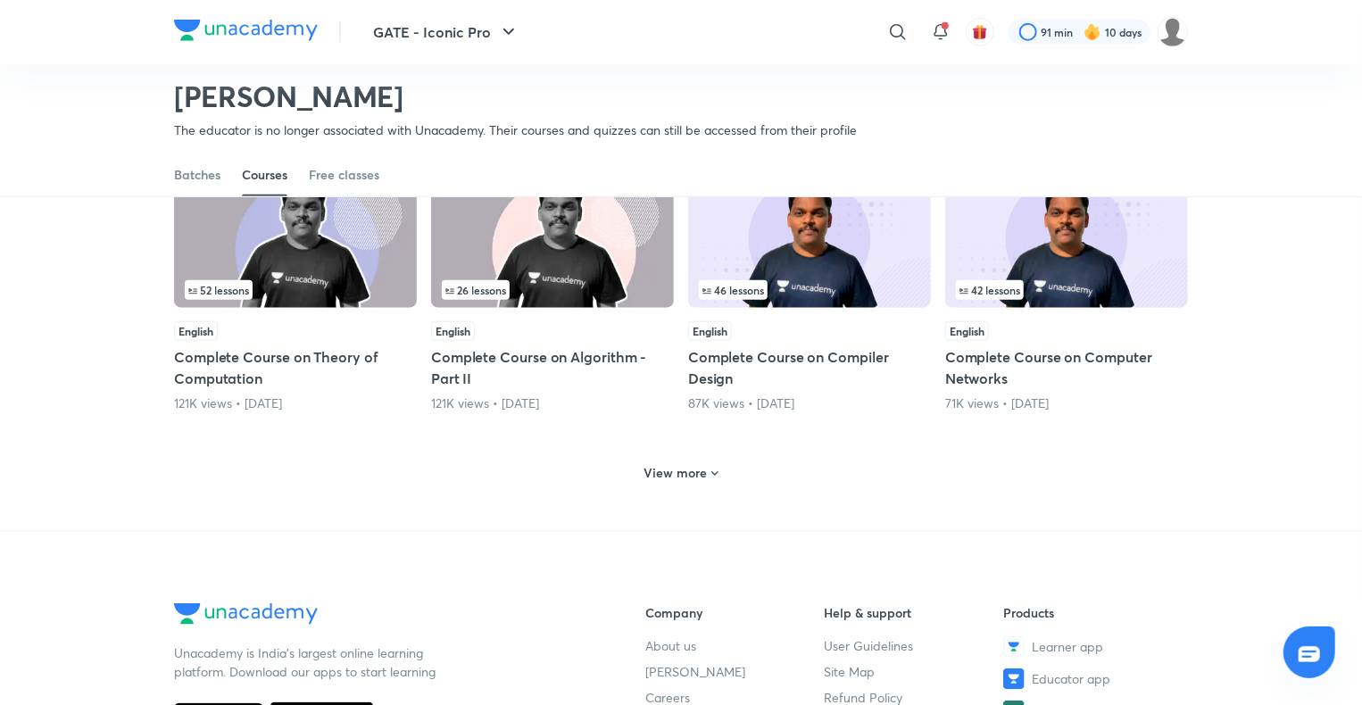
click at [681, 464] on h6 "View more" at bounding box center [675, 473] width 63 height 18
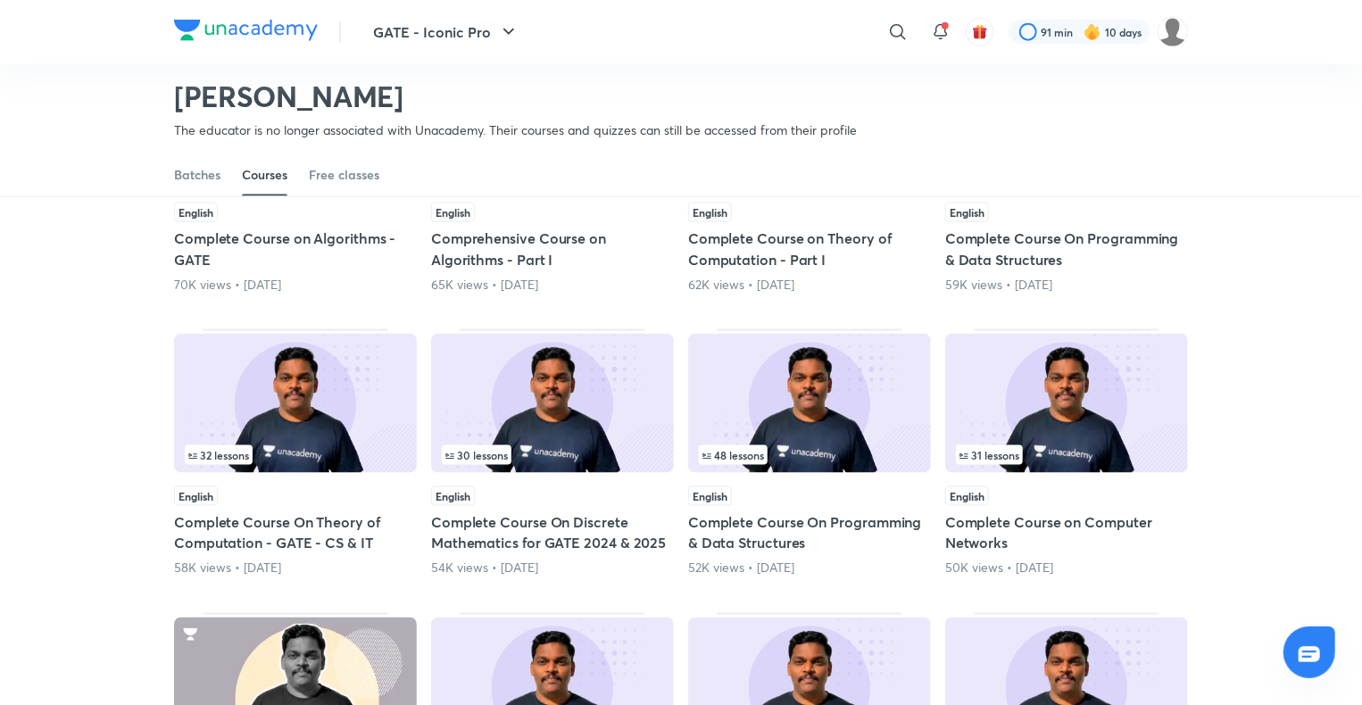
scroll to position [1164, 0]
click at [263, 421] on img at bounding box center [295, 402] width 243 height 139
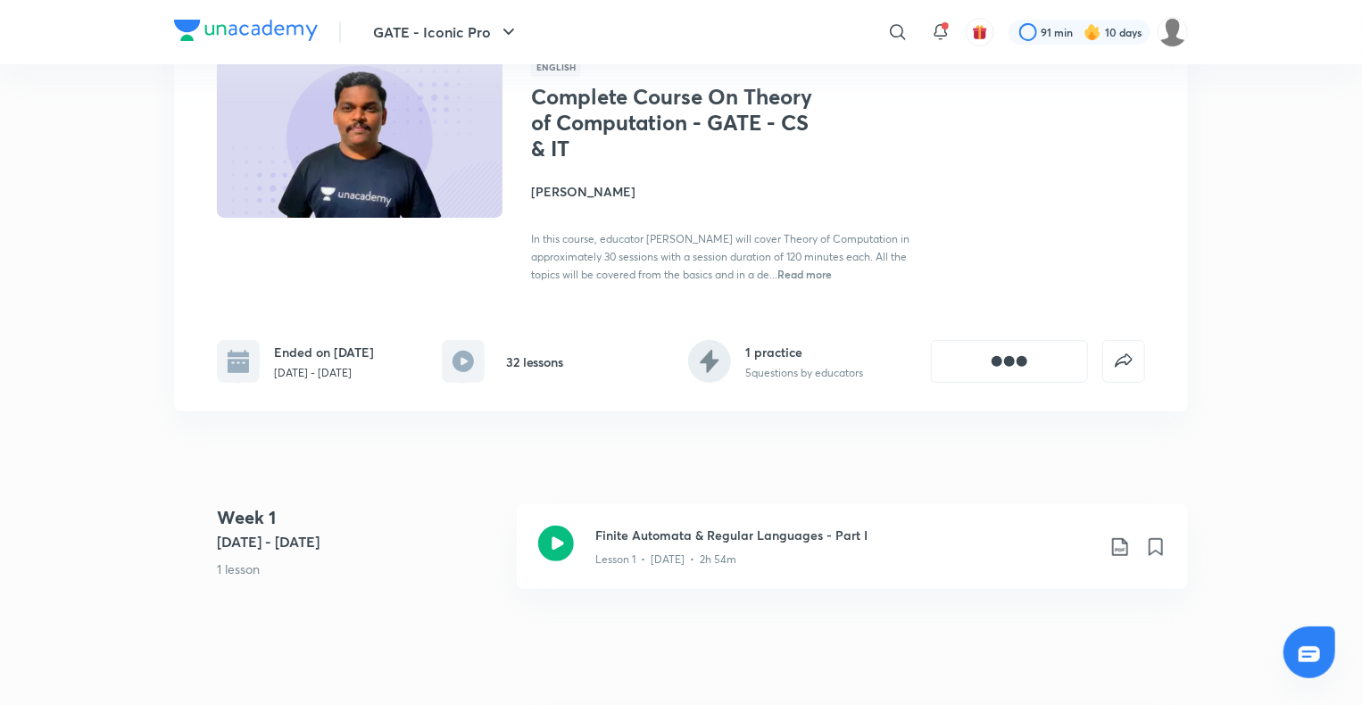
scroll to position [143, 0]
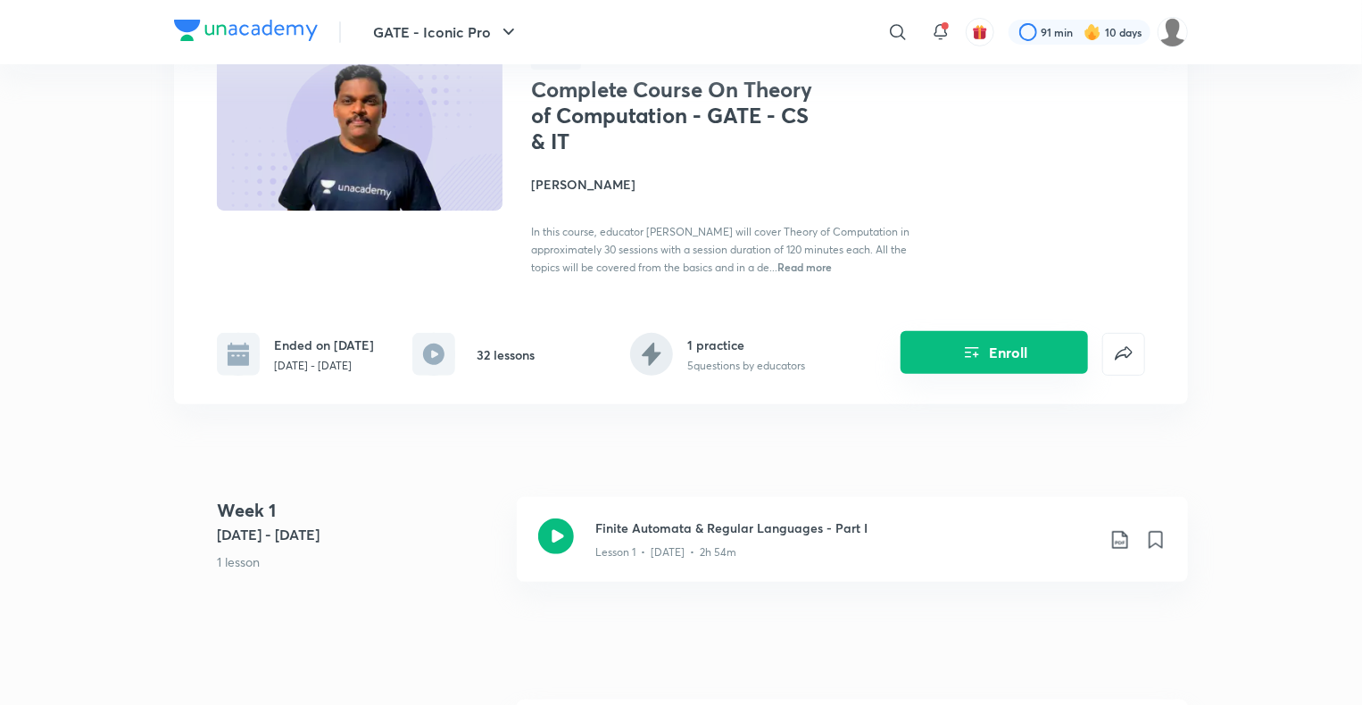
click at [937, 343] on button "Enroll" at bounding box center [993, 352] width 187 height 43
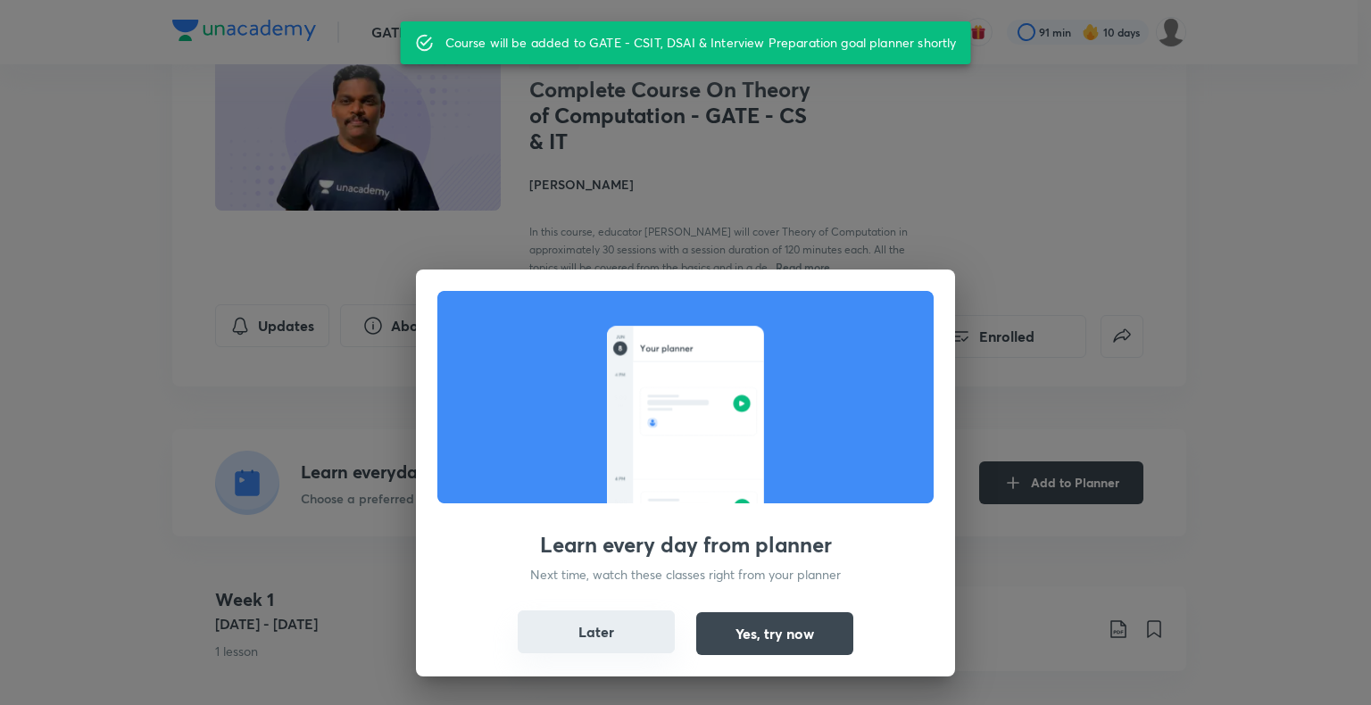
click at [607, 637] on button "Later" at bounding box center [596, 631] width 157 height 43
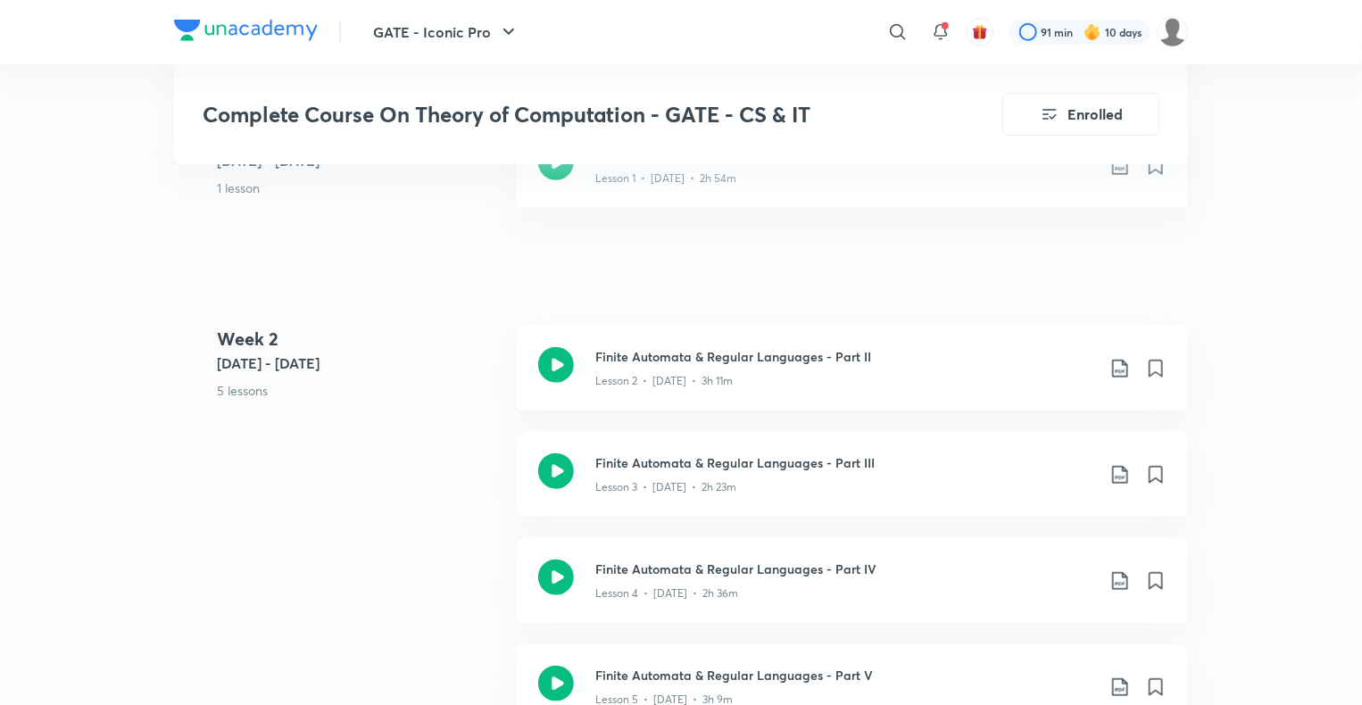
scroll to position [0, 0]
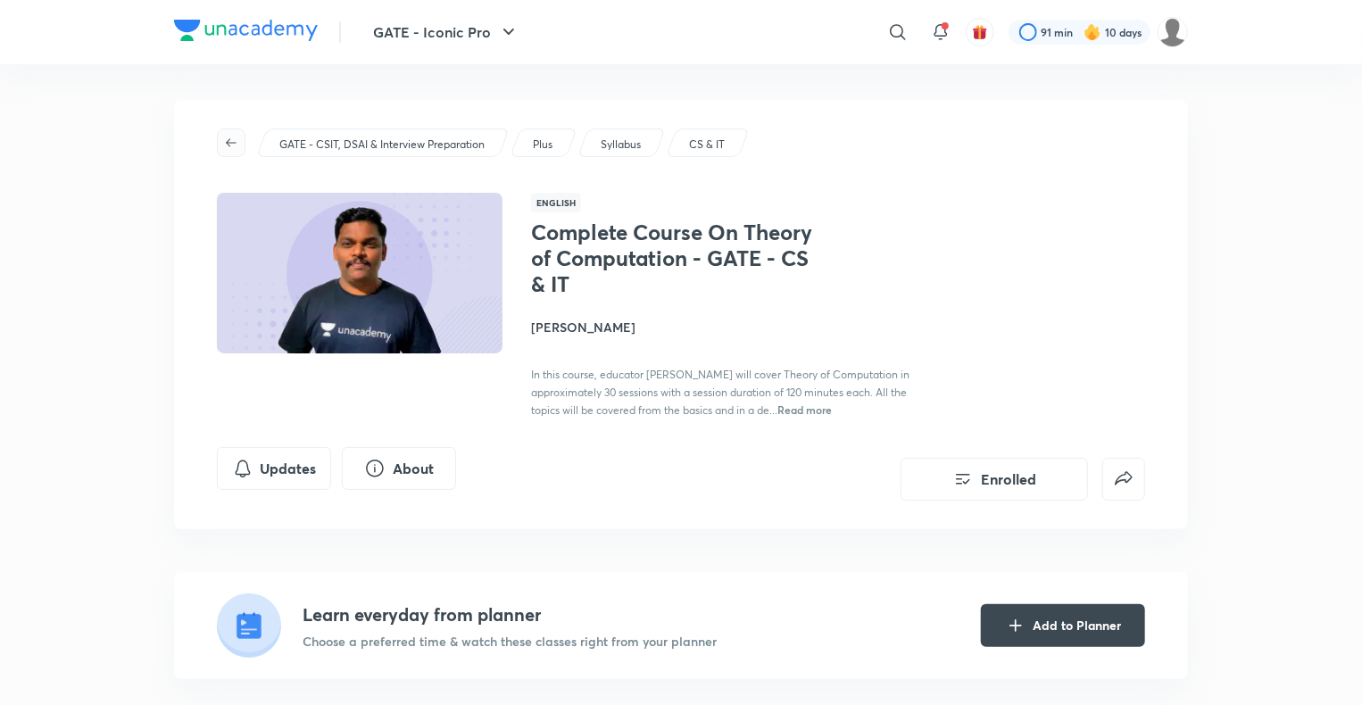
click at [226, 137] on icon "button" at bounding box center [231, 143] width 14 height 14
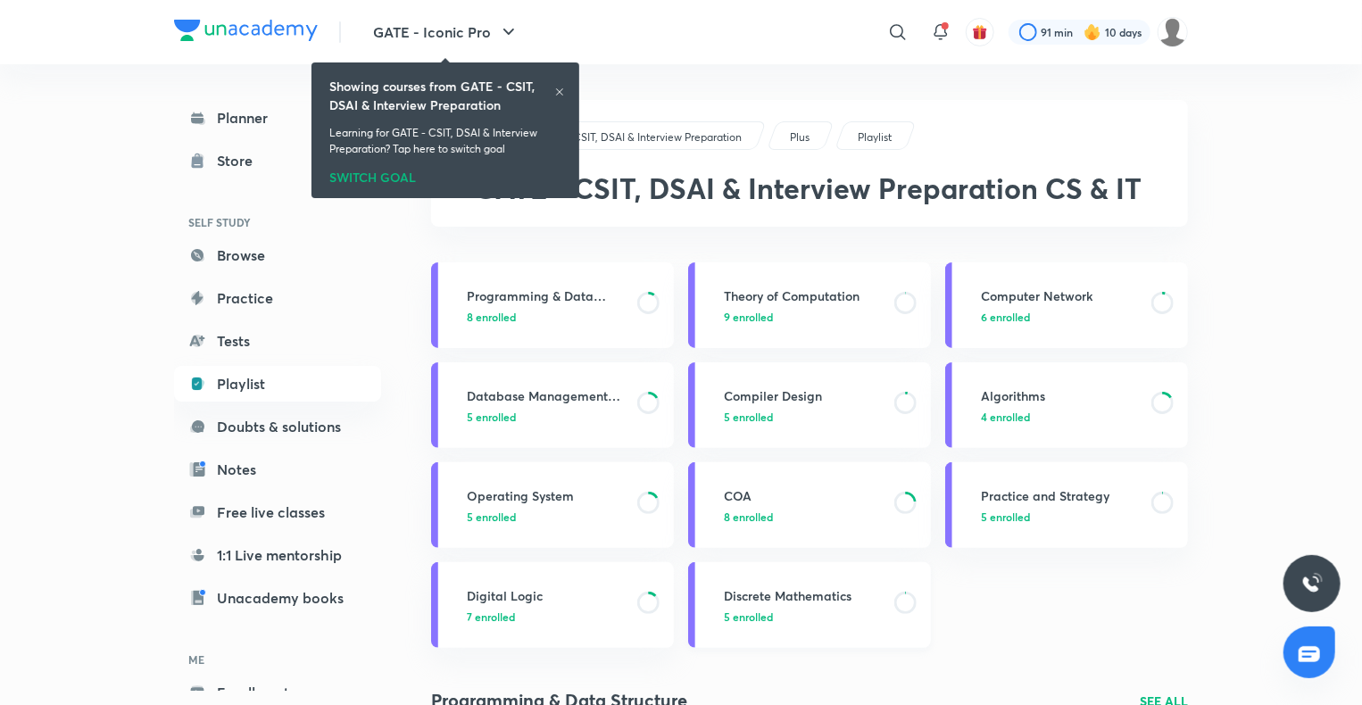
click at [797, 591] on h3 "Discrete Mathematics" at bounding box center [804, 595] width 160 height 19
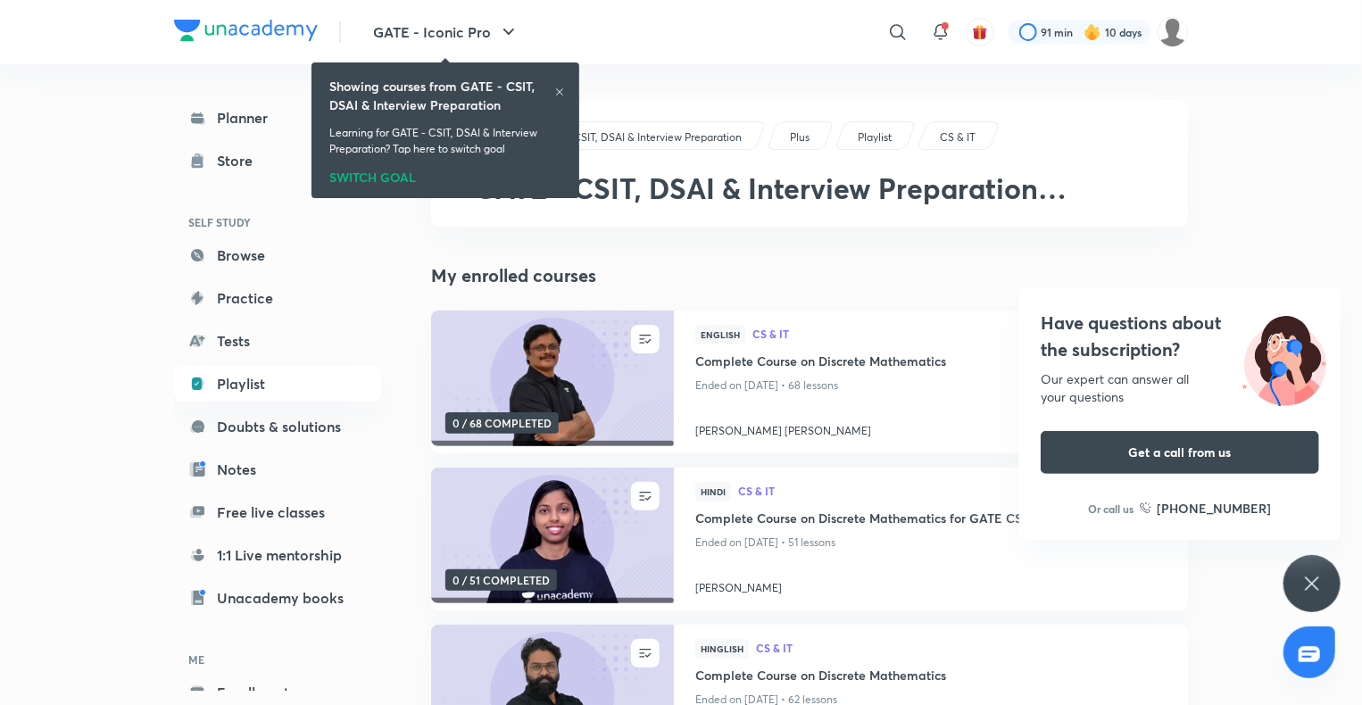
click at [1317, 594] on div "Have questions about the subscription? Our expert can answer all your questions…" at bounding box center [1311, 583] width 57 height 57
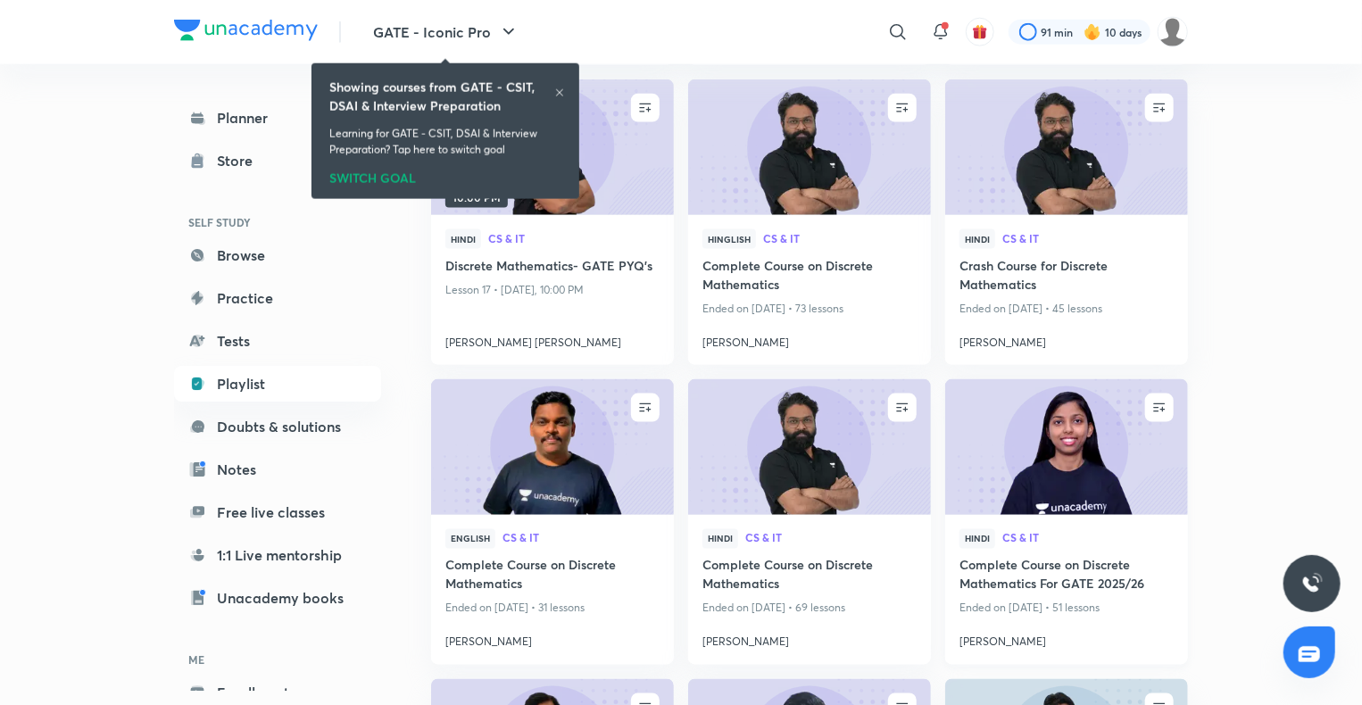
scroll to position [1197, 0]
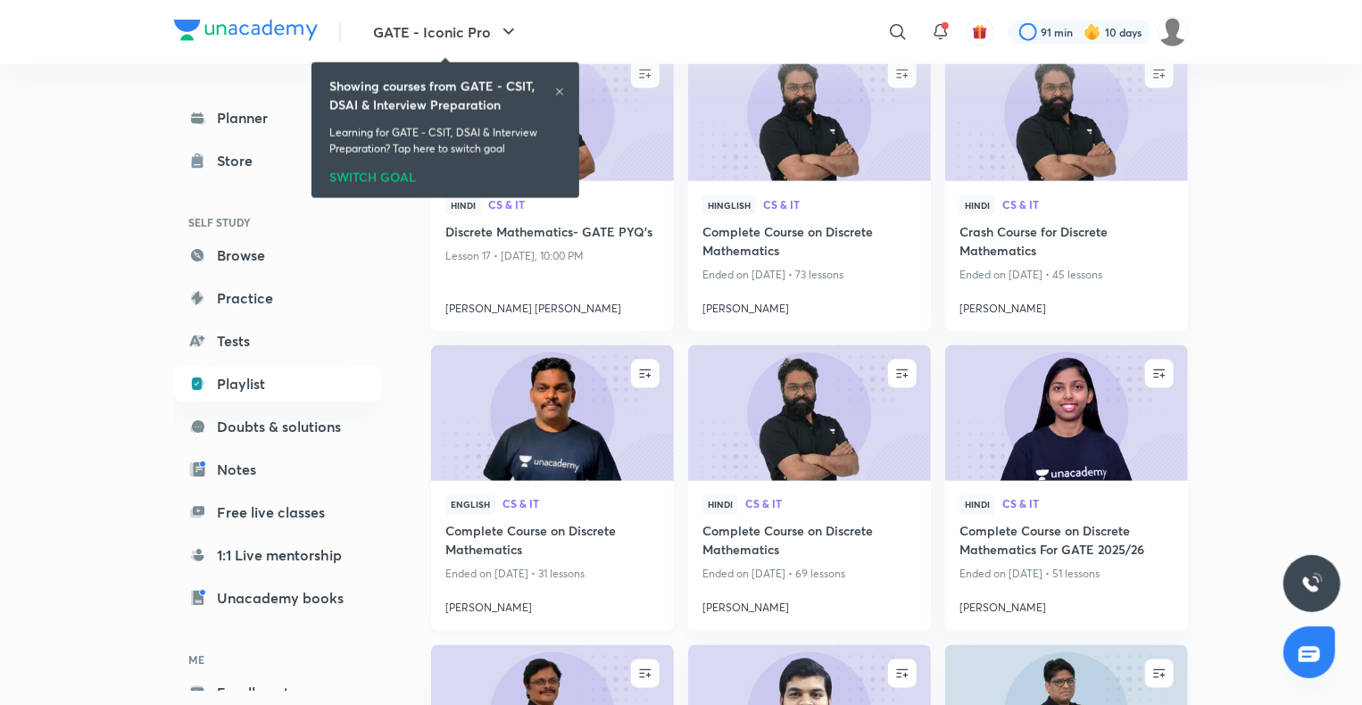
click at [637, 445] on img at bounding box center [551, 413] width 247 height 138
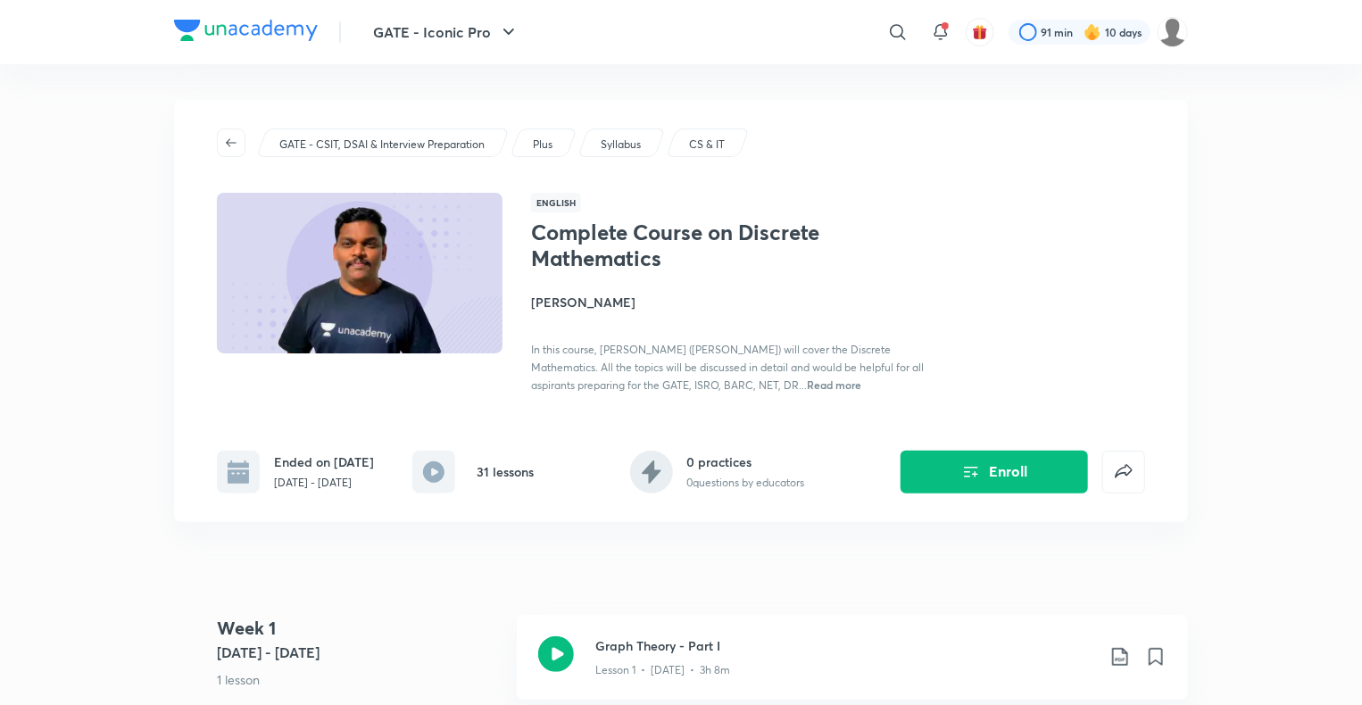
scroll to position [24, 0]
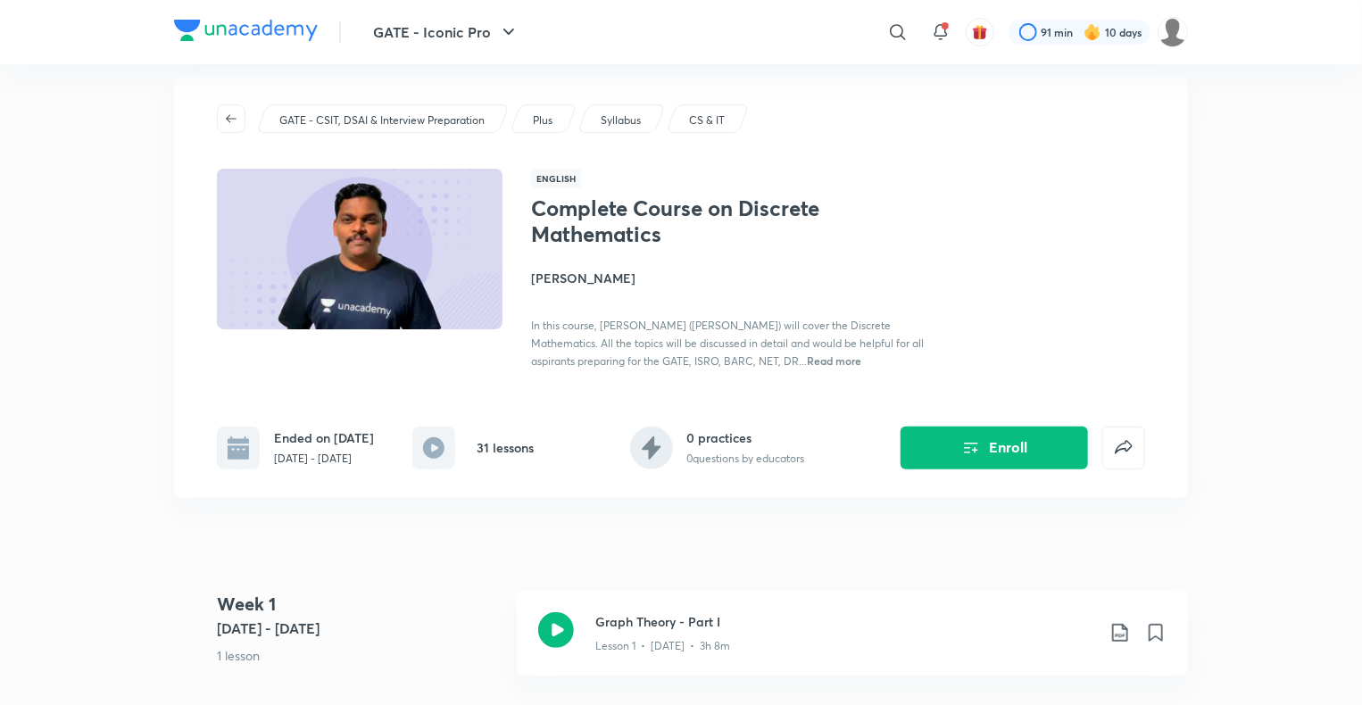
click at [833, 368] on div "In this course, [PERSON_NAME] ([PERSON_NAME]) will cover the Discrete Mathemati…" at bounding box center [731, 343] width 400 height 54
click at [835, 364] on span "Read more" at bounding box center [834, 360] width 54 height 14
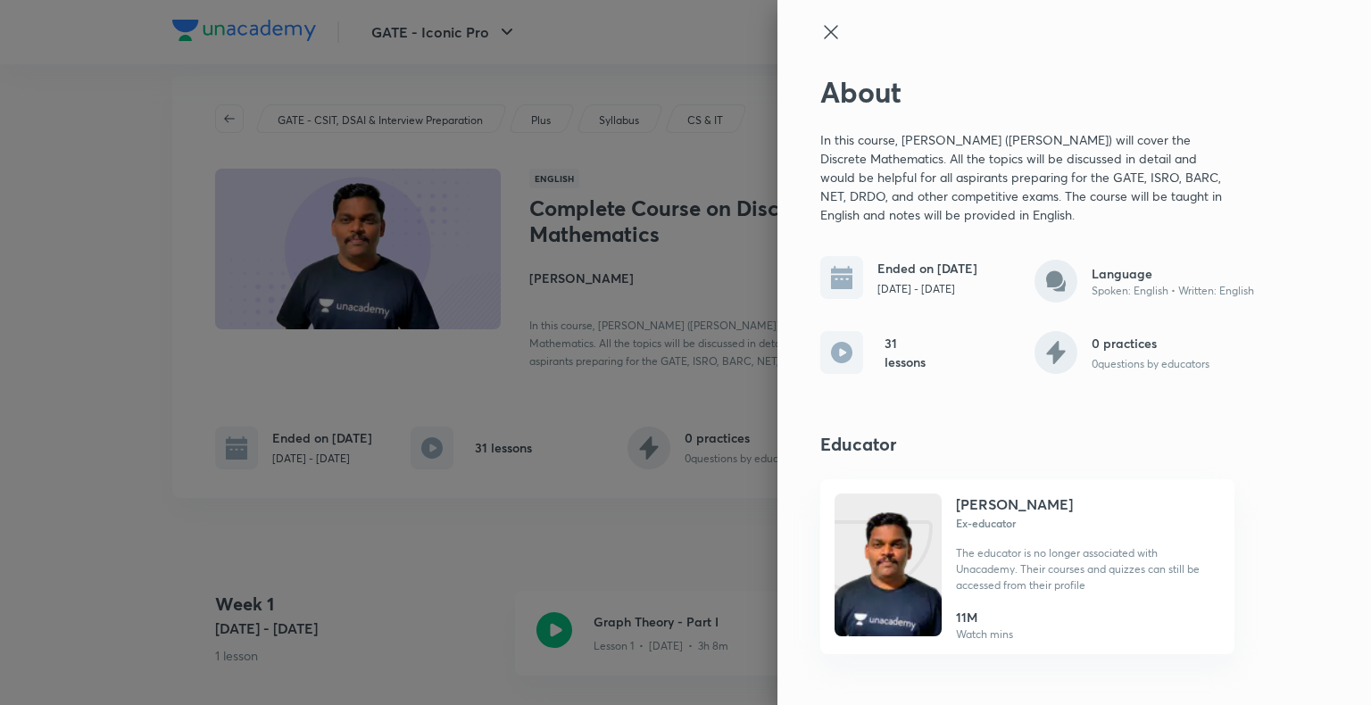
click at [826, 42] on icon at bounding box center [830, 31] width 21 height 21
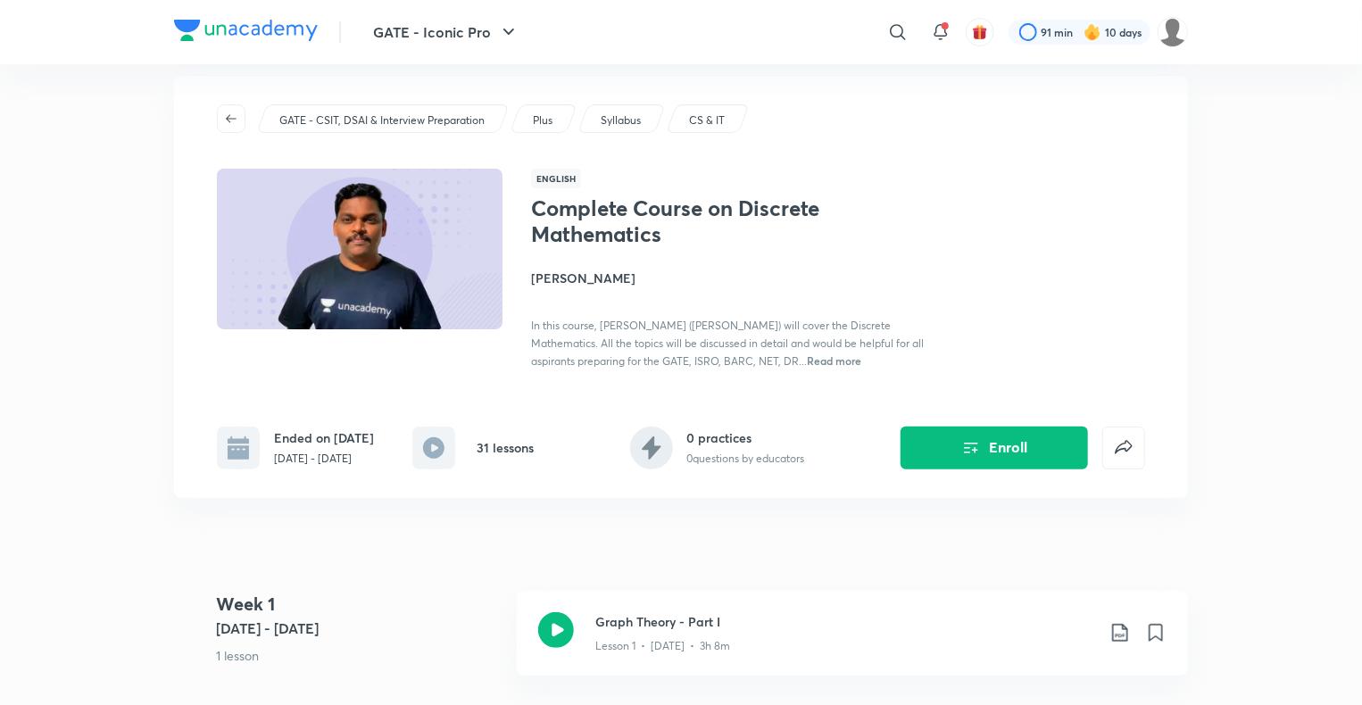
scroll to position [0, 0]
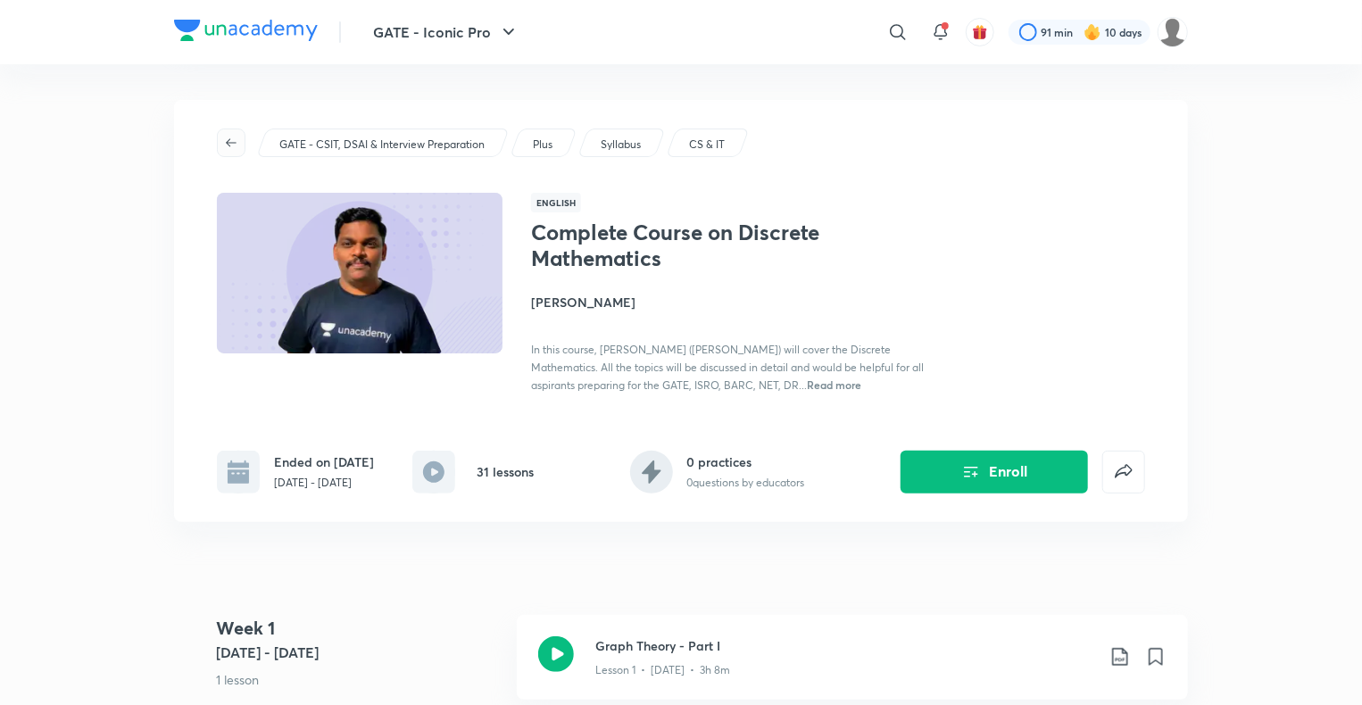
click at [233, 148] on icon "button" at bounding box center [231, 143] width 14 height 14
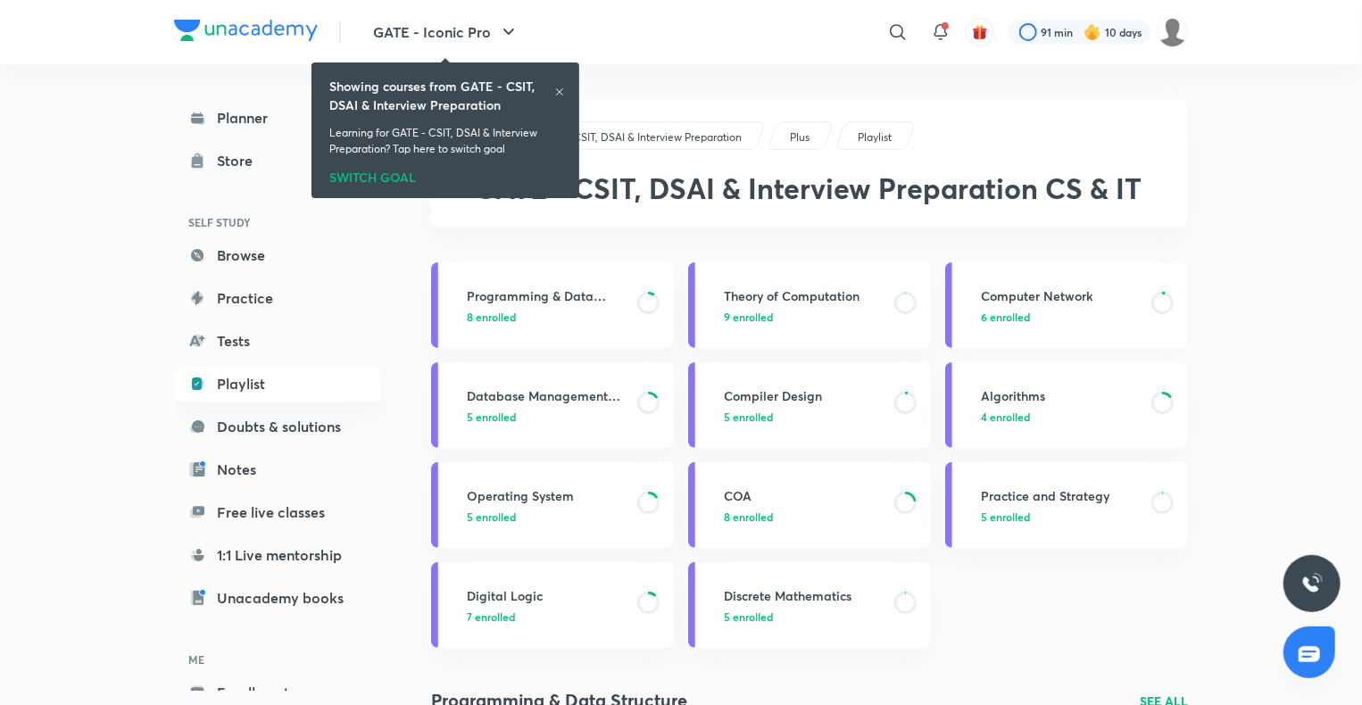
click at [1018, 296] on h3 "Computer Network" at bounding box center [1061, 295] width 160 height 19
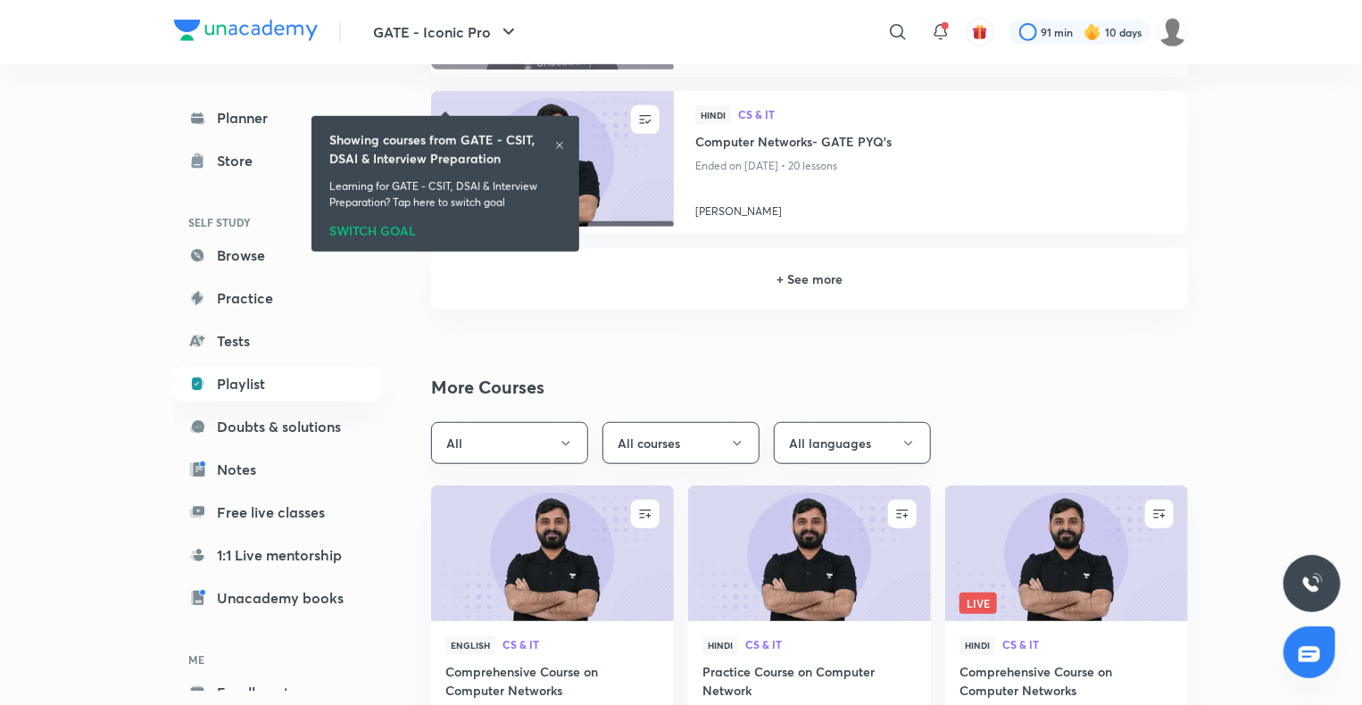
scroll to position [532, 0]
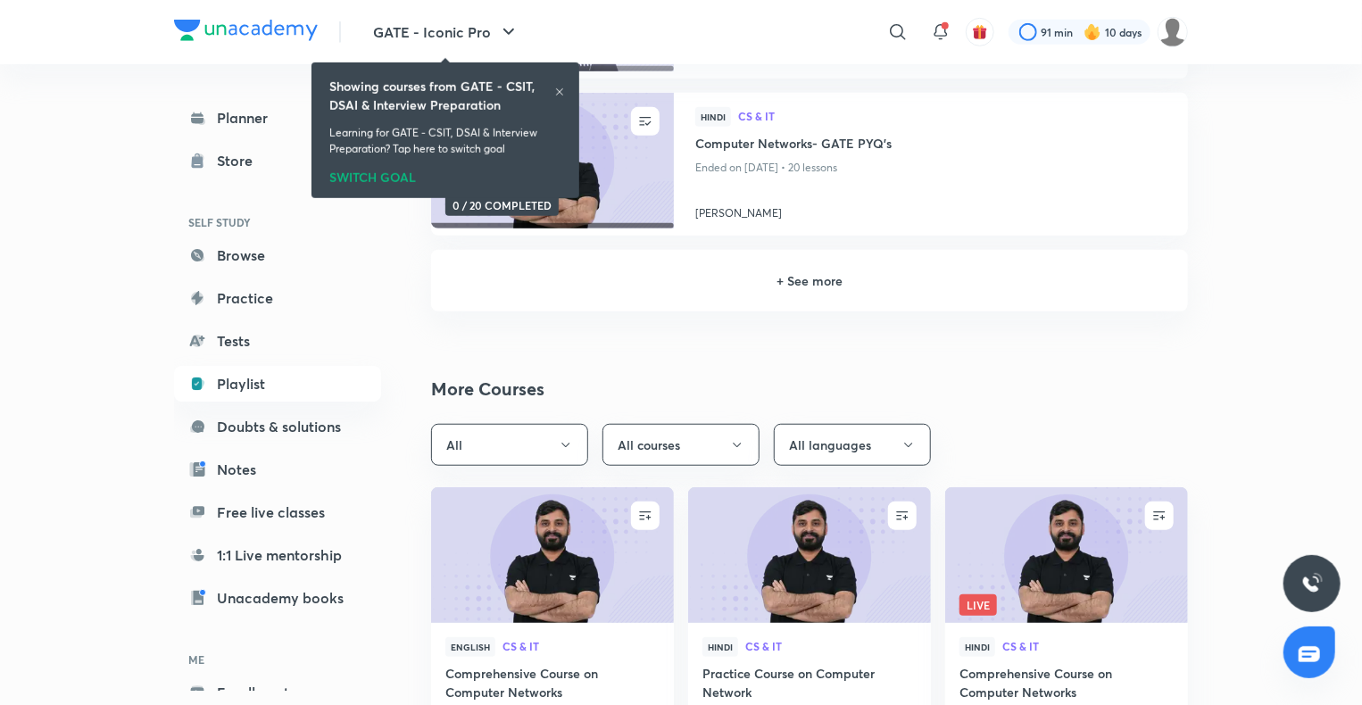
click at [852, 285] on h6 "+ See more" at bounding box center [809, 280] width 714 height 19
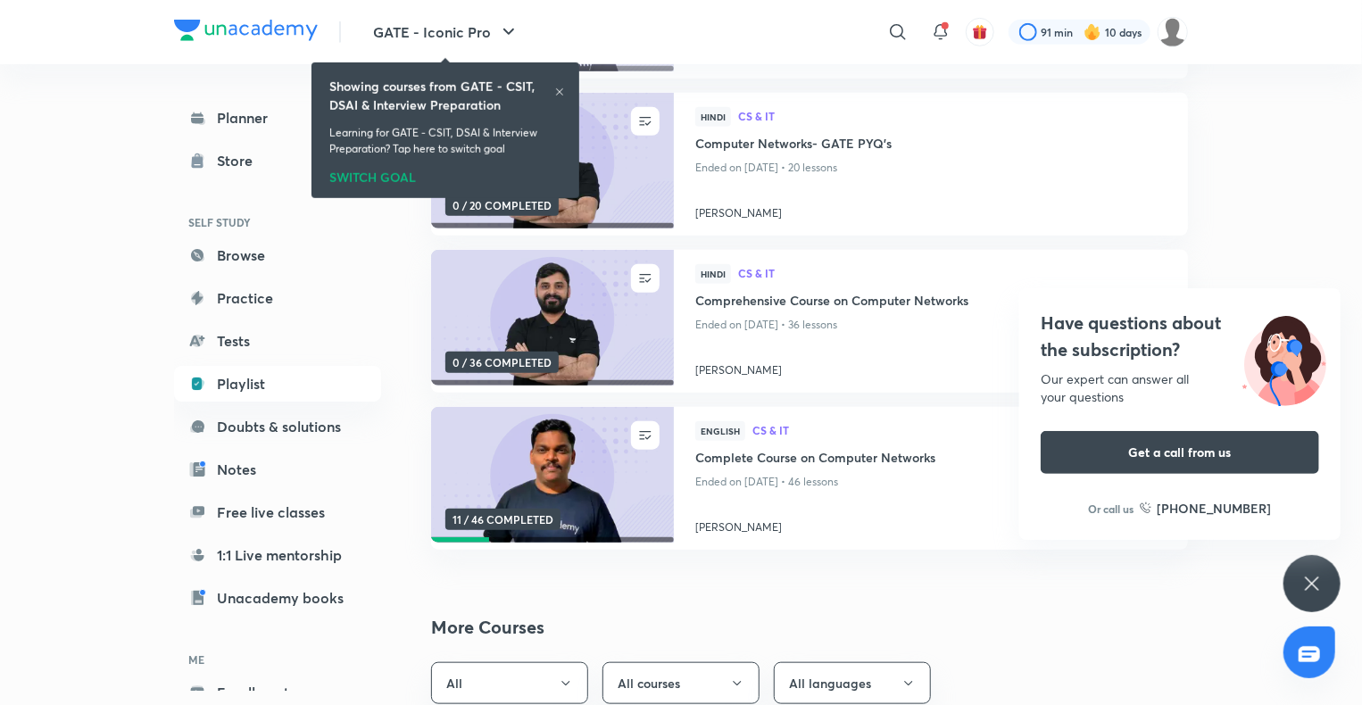
click at [1307, 571] on div "Have questions about the subscription? Our expert can answer all your questions…" at bounding box center [1311, 583] width 57 height 57
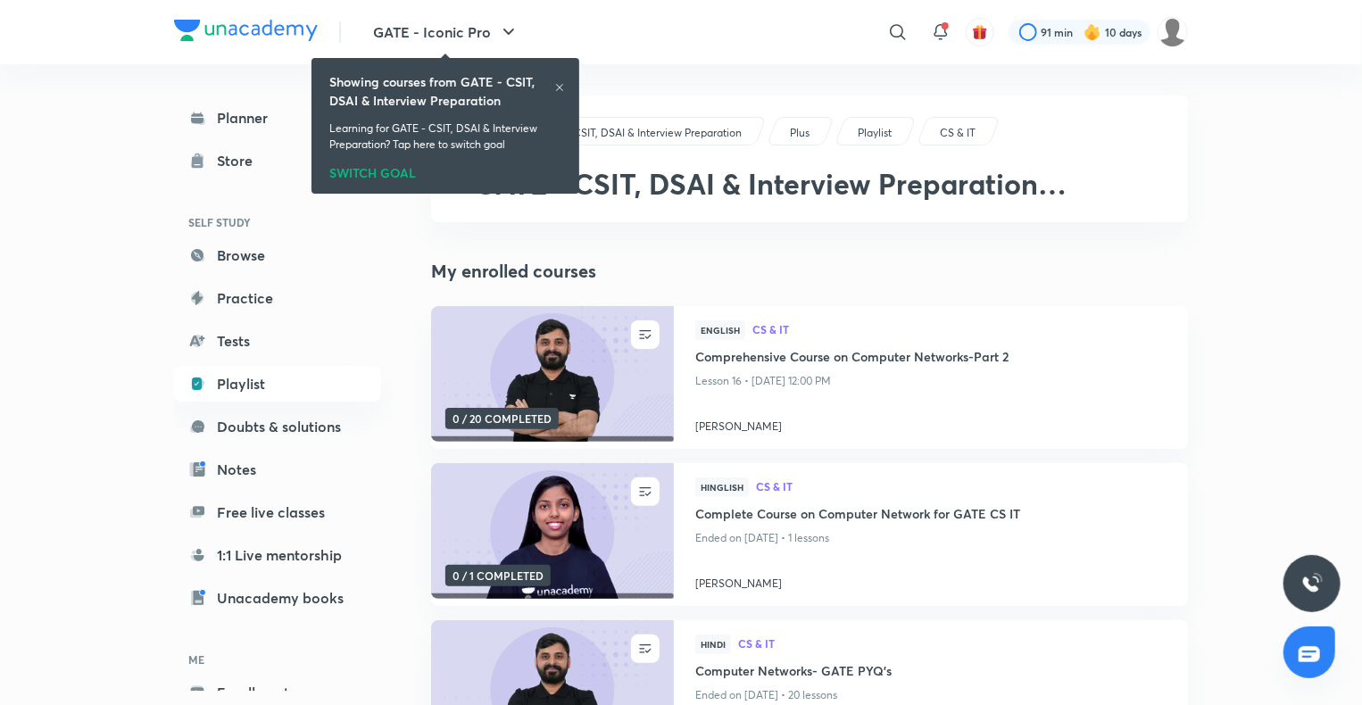
scroll to position [0, 0]
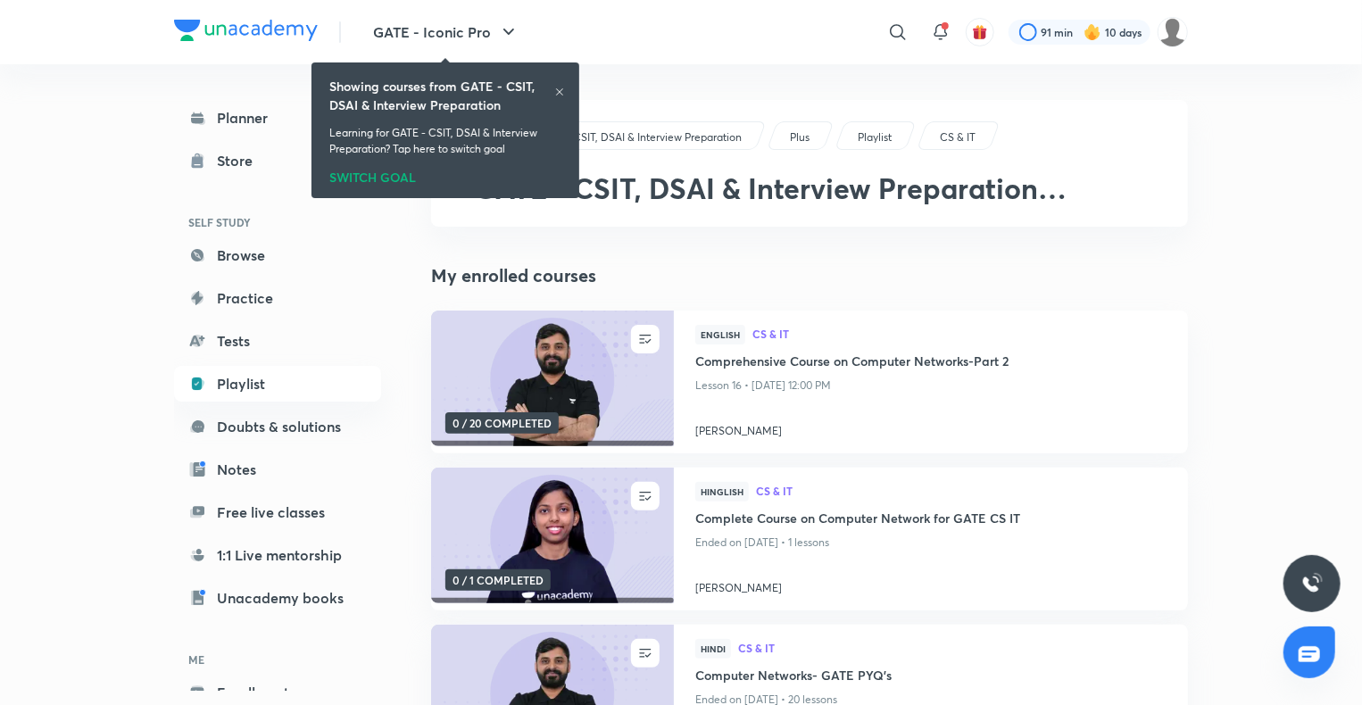
click at [559, 93] on icon at bounding box center [559, 92] width 11 height 11
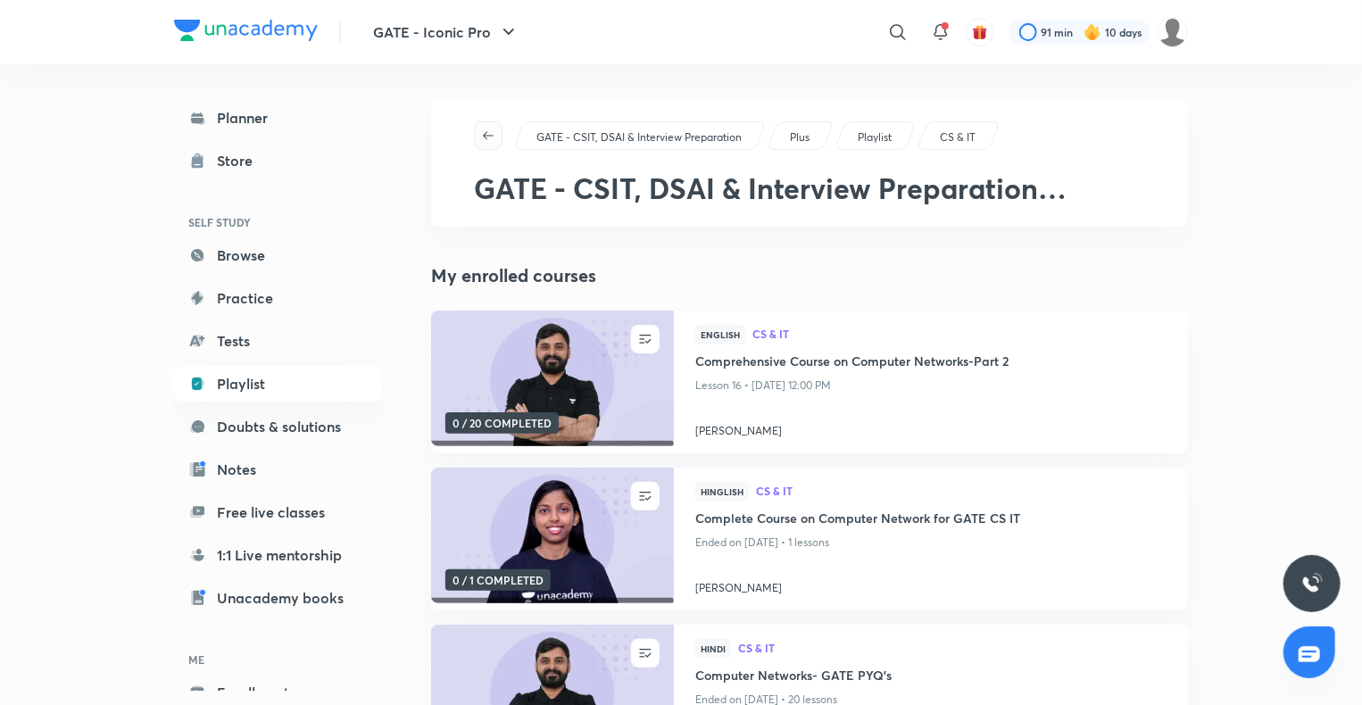
click at [485, 136] on icon "button" at bounding box center [488, 135] width 11 height 8
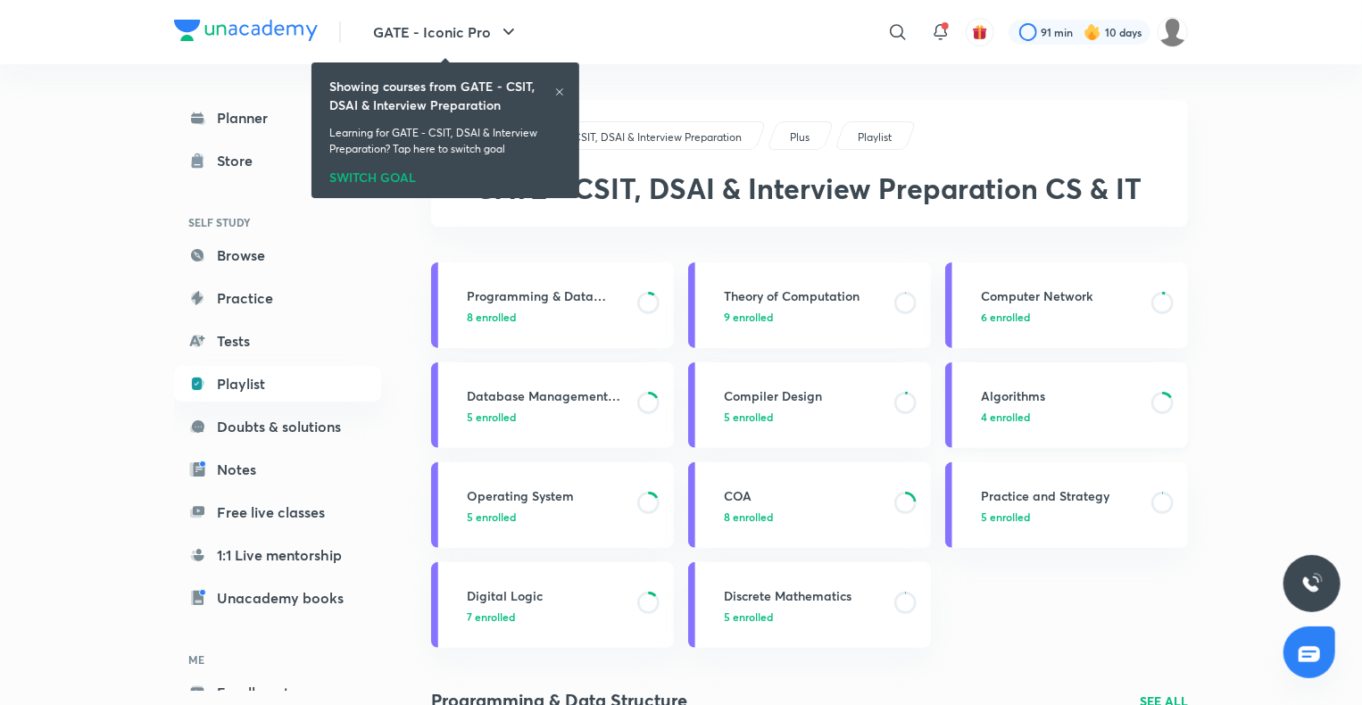
click at [1010, 389] on h3 "Algorithms" at bounding box center [1061, 395] width 160 height 19
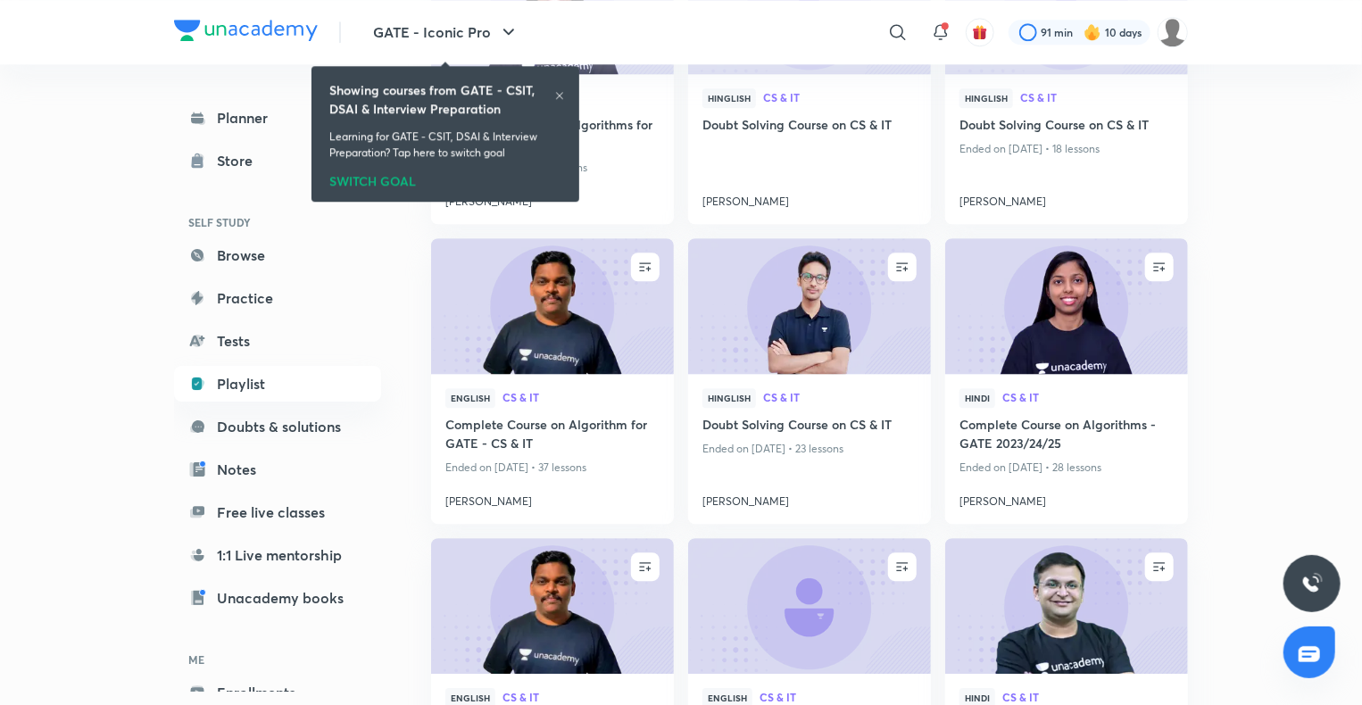
scroll to position [2365, 0]
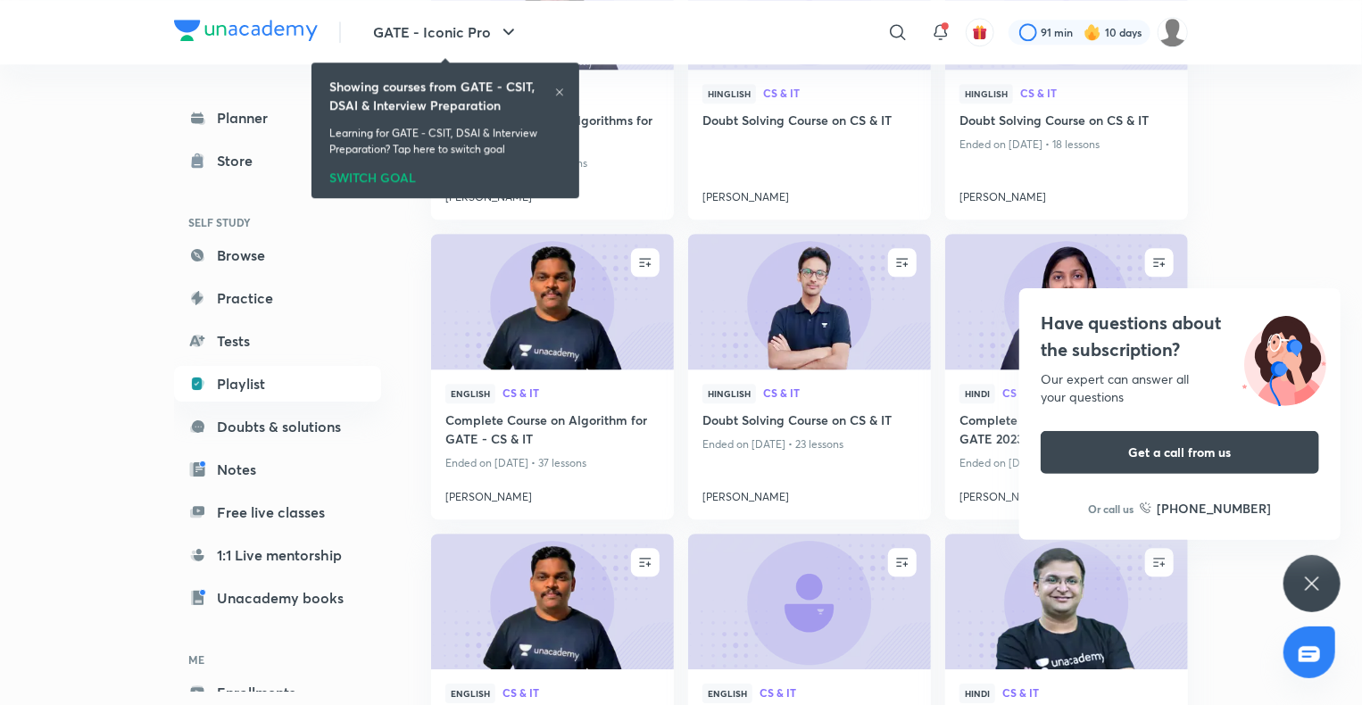
click at [1315, 574] on icon at bounding box center [1311, 583] width 21 height 21
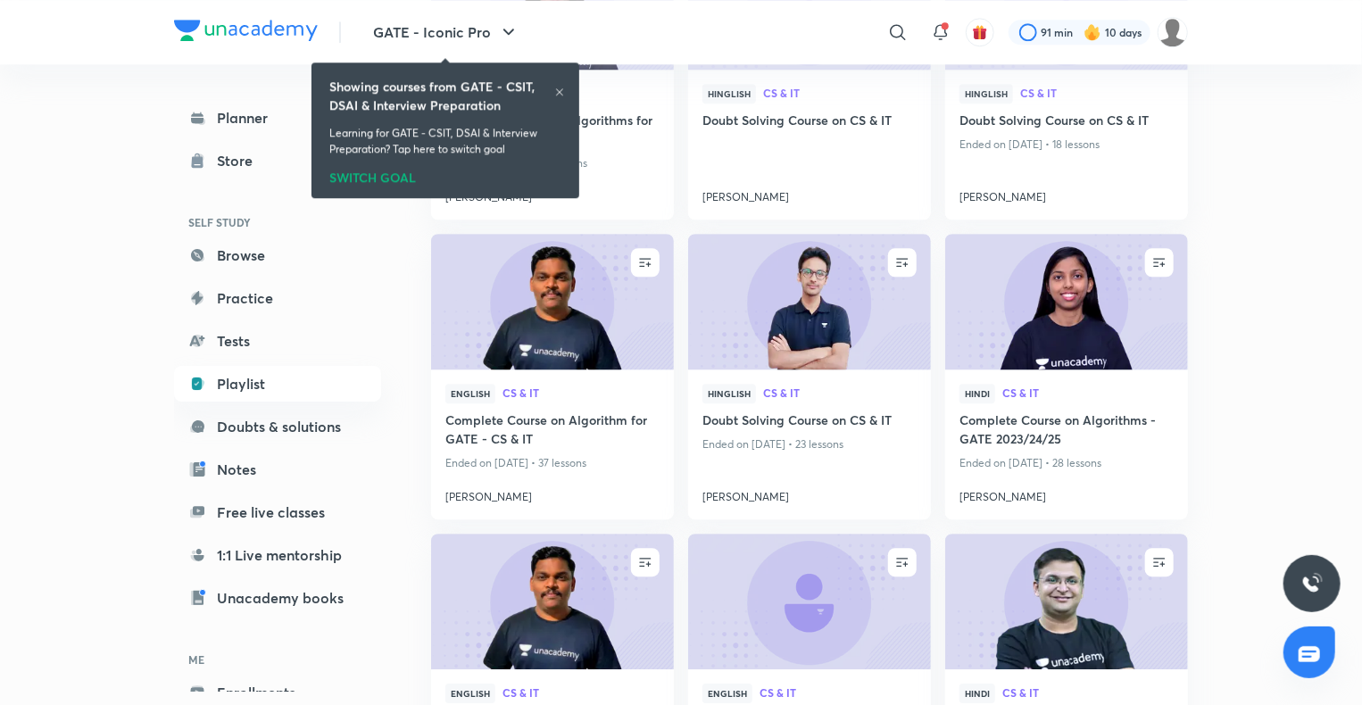
click at [556, 88] on icon at bounding box center [559, 92] width 11 height 11
